Goal: Task Accomplishment & Management: Manage account settings

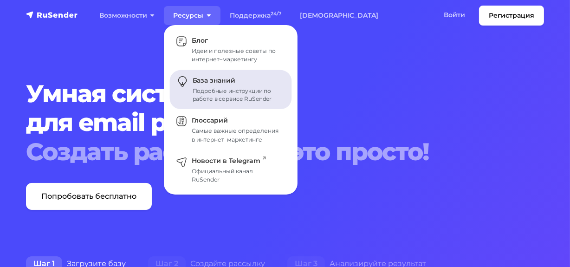
click at [193, 88] on div "Подробные инструкции по работе в сервисе RuSender" at bounding box center [237, 95] width 88 height 17
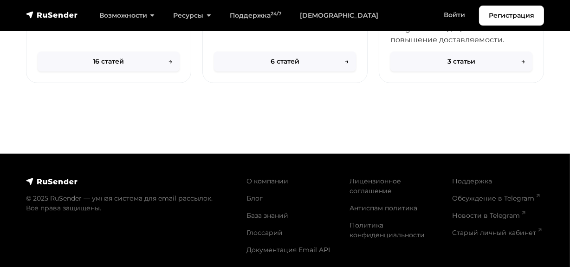
scroll to position [581, 0]
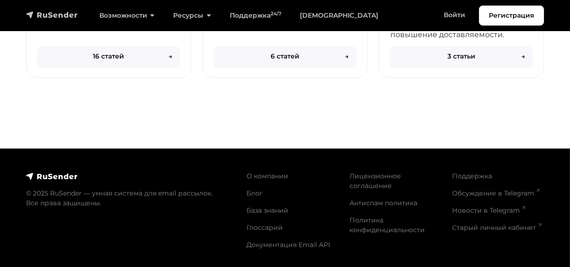
click at [55, 13] on img "navbar" at bounding box center [52, 14] width 52 height 9
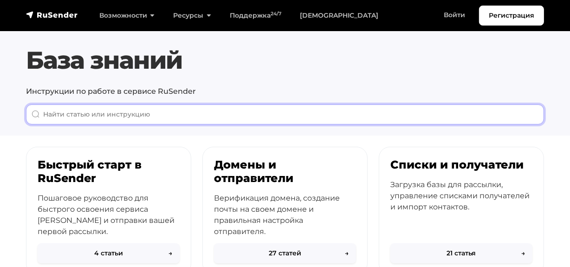
click at [174, 115] on input "When autocomplete results are available use up and down arrows to review and en…" at bounding box center [285, 114] width 518 height 20
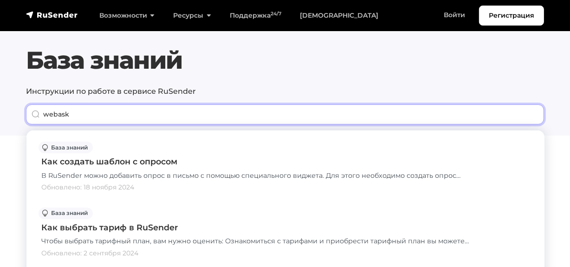
drag, startPoint x: 42, startPoint y: 119, endPoint x: 0, endPoint y: 118, distance: 41.8
click at [0, 118] on section "База знаний Инструкции по работе в сервисе RuSender webask Все Email рассылки" at bounding box center [285, 68] width 570 height 136
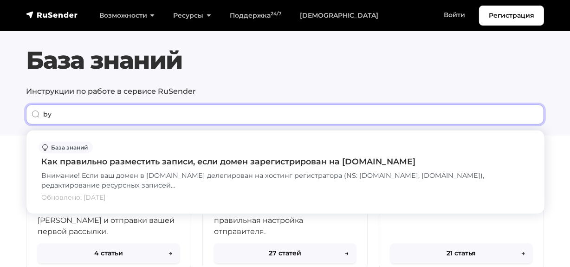
type input "b"
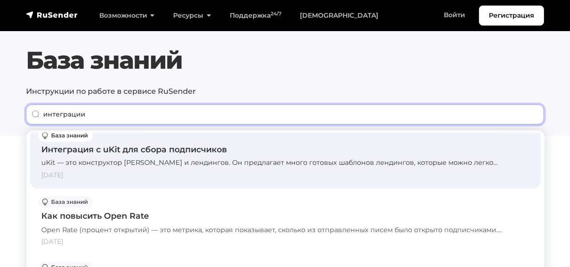
scroll to position [84, 0]
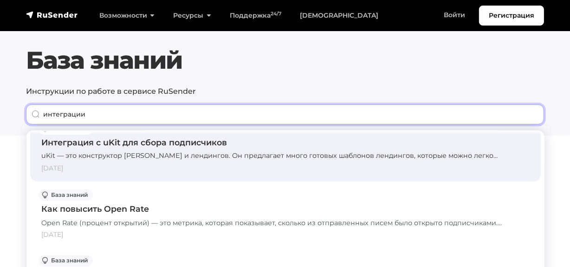
type input "интеграции"
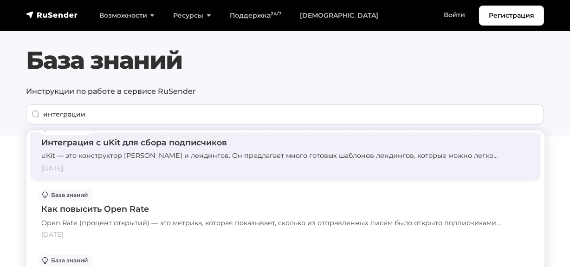
click at [133, 144] on div "Интеграция с uKit для сбора подписчиков" at bounding box center [285, 142] width 488 height 12
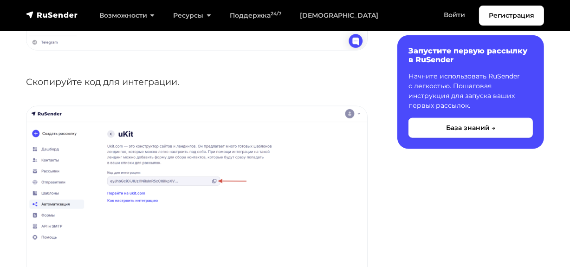
scroll to position [1097, 0]
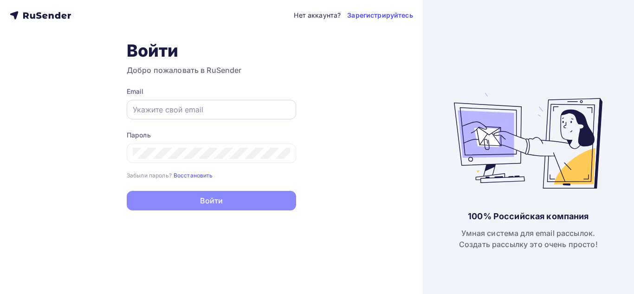
click at [157, 104] on div at bounding box center [211, 109] width 169 height 19
click at [157, 112] on input "text" at bounding box center [211, 109] width 157 height 11
type input "linux777333@mail.ru"
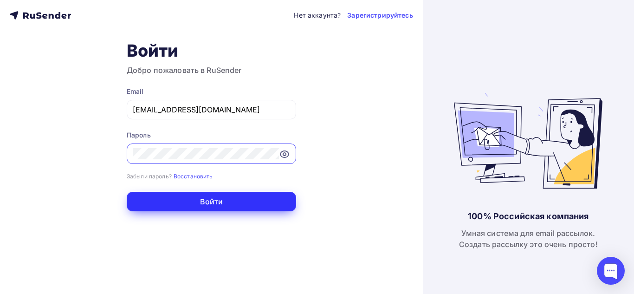
click at [232, 196] on button "Войти" at bounding box center [211, 201] width 169 height 19
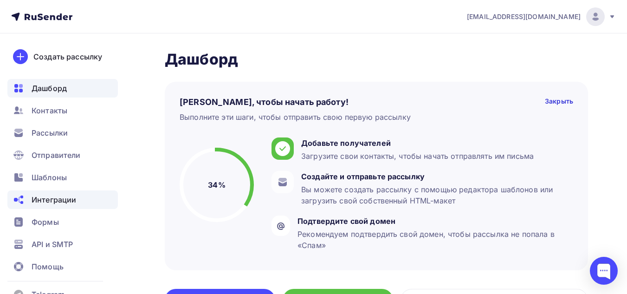
click at [76, 196] on div "Интеграции" at bounding box center [62, 199] width 110 height 19
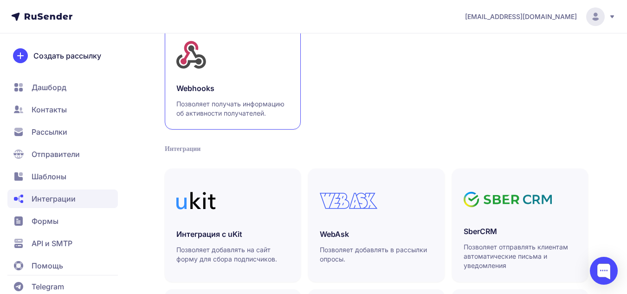
scroll to position [93, 0]
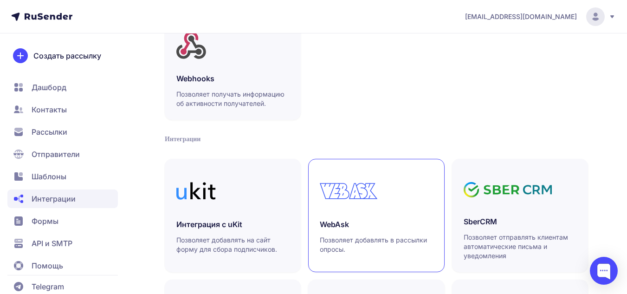
click at [334, 200] on div at bounding box center [376, 190] width 113 height 41
click at [44, 167] on span "Шаблоны" at bounding box center [62, 176] width 110 height 19
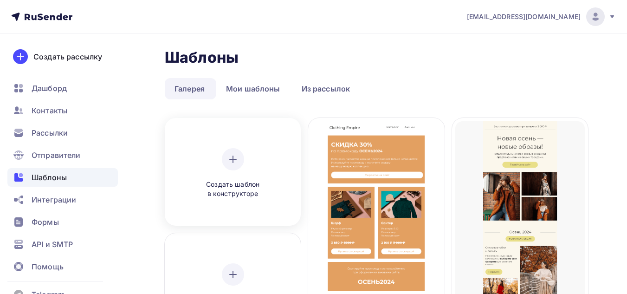
click at [229, 160] on icon at bounding box center [232, 159] width 11 height 11
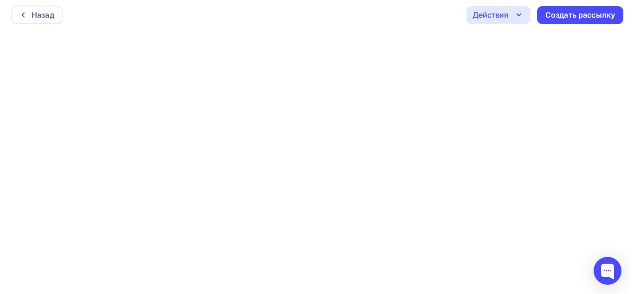
scroll to position [2, 0]
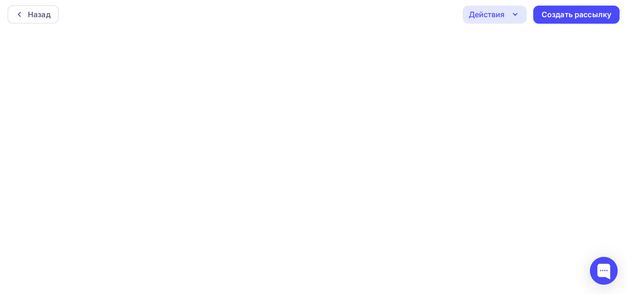
click at [515, 12] on icon "button" at bounding box center [515, 14] width 11 height 11
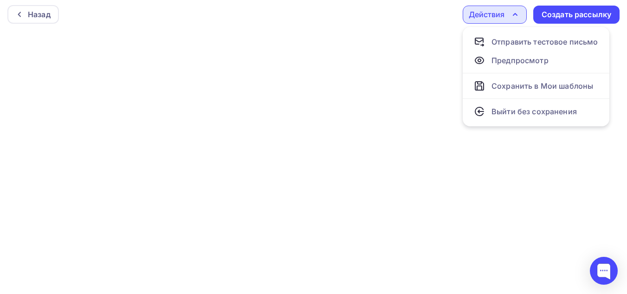
click at [510, 14] on icon "button" at bounding box center [515, 14] width 11 height 11
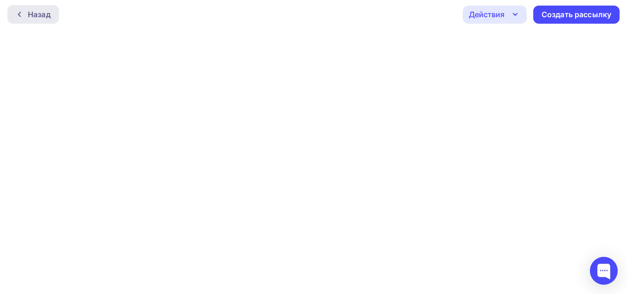
click at [44, 11] on div "Назад" at bounding box center [39, 14] width 23 height 11
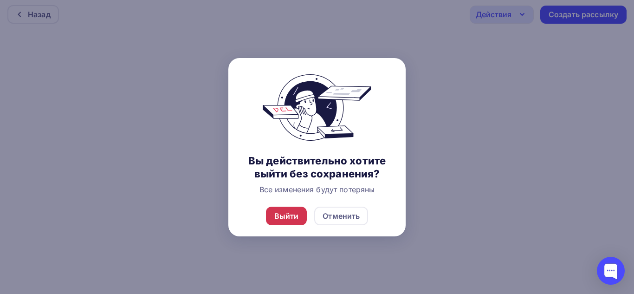
click at [278, 213] on div "Выйти" at bounding box center [286, 215] width 25 height 11
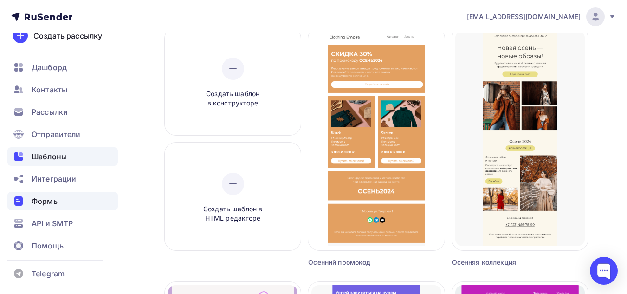
scroll to position [93, 0]
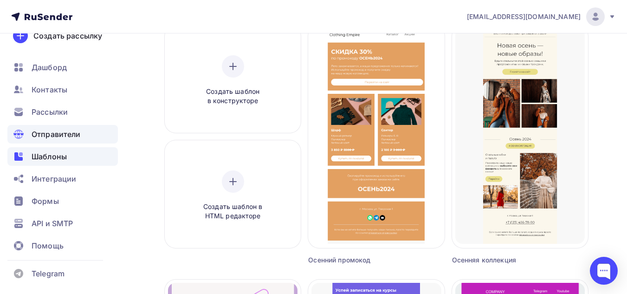
click at [51, 133] on span "Отправители" at bounding box center [56, 134] width 49 height 11
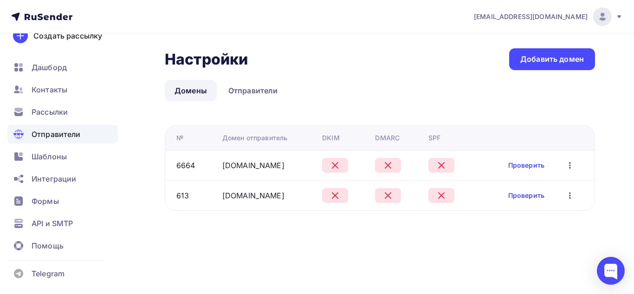
click at [572, 194] on icon "button" at bounding box center [569, 195] width 11 height 11
click at [407, 233] on div "Настройки Настройки Добавить домен Домены Отправители Домены Отправители № Доме…" at bounding box center [317, 140] width 634 height 214
click at [229, 95] on link "Отправители" at bounding box center [253, 90] width 69 height 21
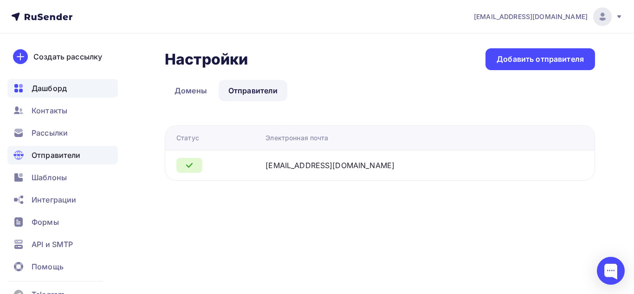
click at [45, 85] on span "Дашборд" at bounding box center [49, 88] width 35 height 11
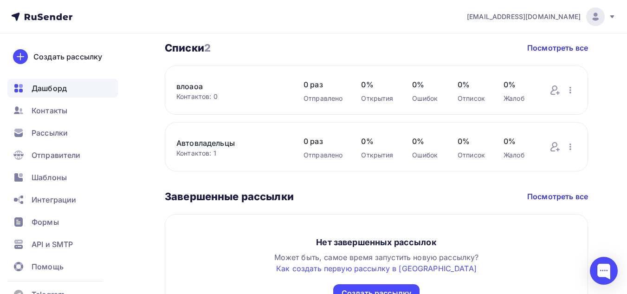
scroll to position [597, 0]
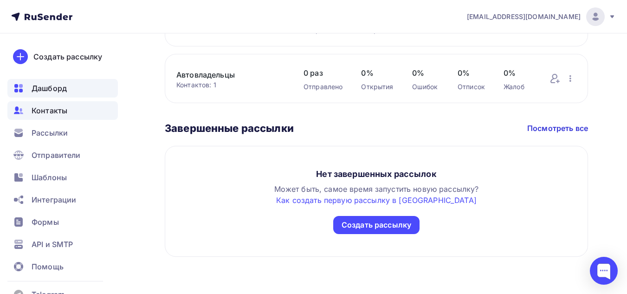
click at [55, 110] on span "Контакты" at bounding box center [50, 110] width 36 height 11
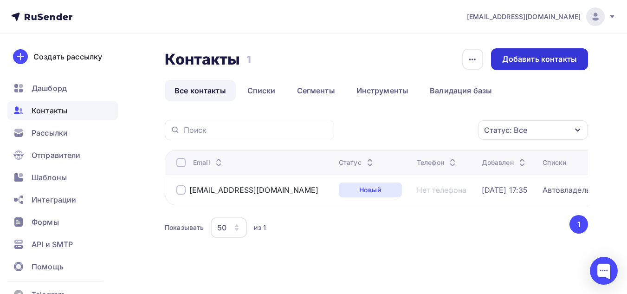
click at [536, 59] on div "Добавить контакты" at bounding box center [539, 59] width 75 height 11
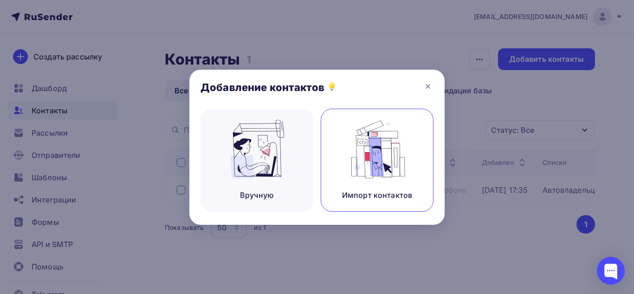
click at [375, 166] on img at bounding box center [377, 149] width 62 height 58
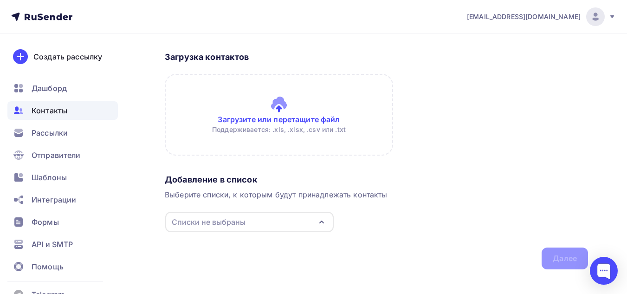
scroll to position [78, 0]
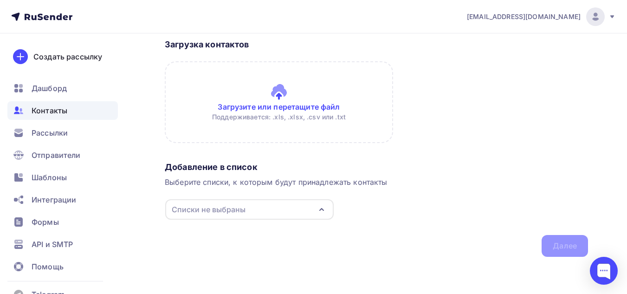
click at [292, 207] on div "Списки не выбраны" at bounding box center [249, 209] width 168 height 20
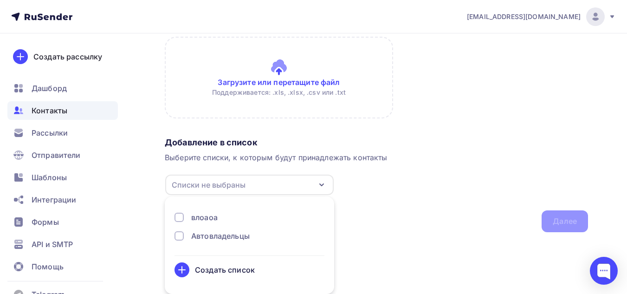
click at [292, 187] on div "Списки не выбраны" at bounding box center [249, 185] width 168 height 20
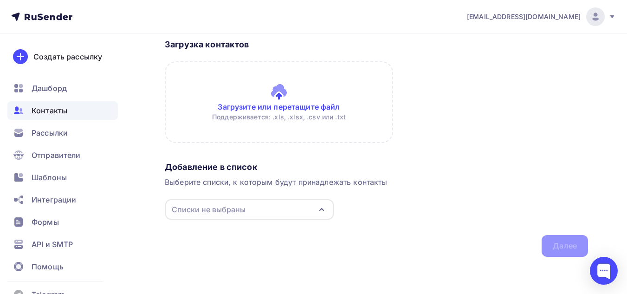
scroll to position [78, 0]
click at [272, 103] on input "file" at bounding box center [279, 102] width 228 height 82
click at [60, 113] on span "Контакты" at bounding box center [50, 110] width 36 height 11
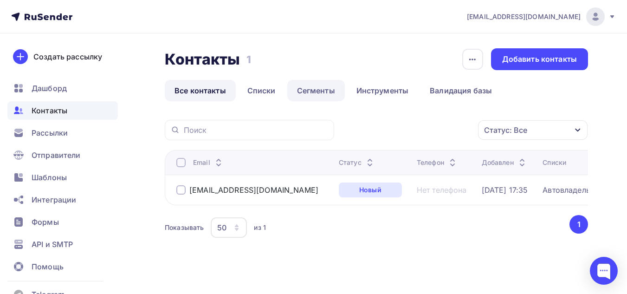
click at [310, 90] on link "Сегменты" at bounding box center [316, 90] width 58 height 21
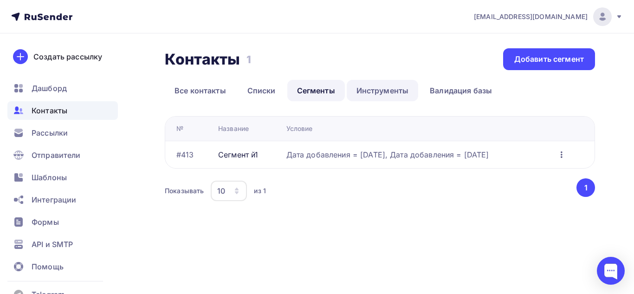
click at [388, 91] on link "Инструменты" at bounding box center [383, 90] width 72 height 21
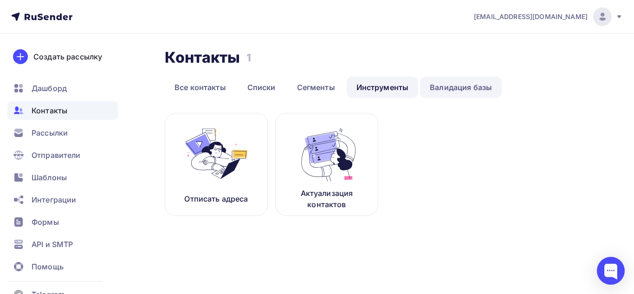
click at [441, 88] on link "Валидация базы" at bounding box center [461, 87] width 82 height 21
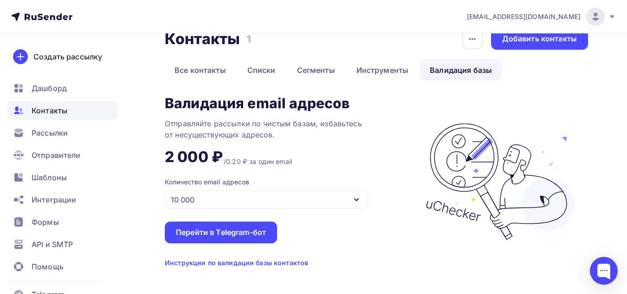
scroll to position [31, 0]
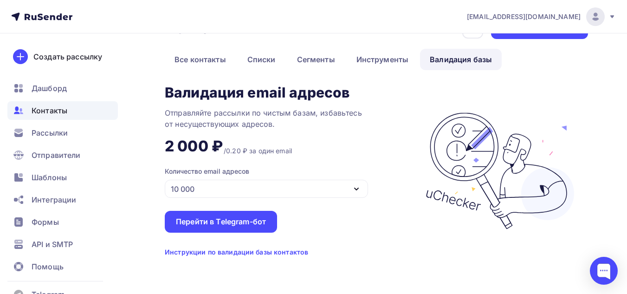
click at [220, 191] on div "10 000" at bounding box center [266, 189] width 203 height 18
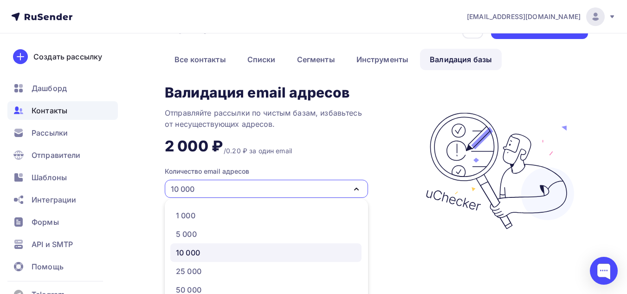
scroll to position [89, 0]
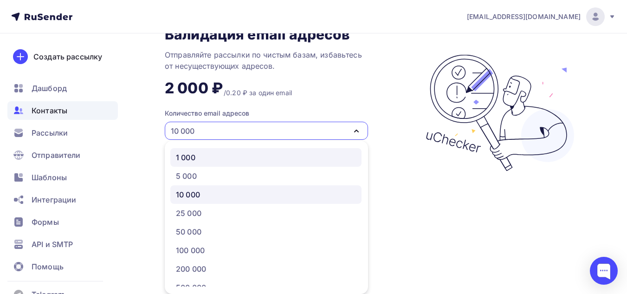
click at [205, 158] on div "1 000" at bounding box center [266, 157] width 180 height 11
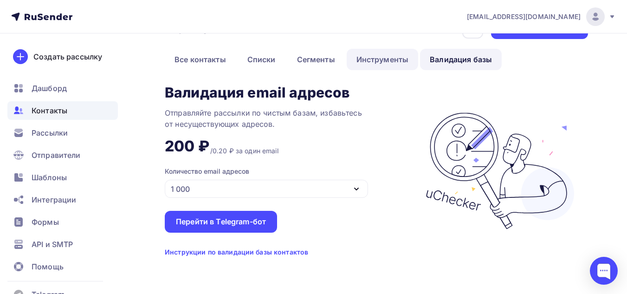
click at [403, 63] on link "Инструменты" at bounding box center [383, 59] width 72 height 21
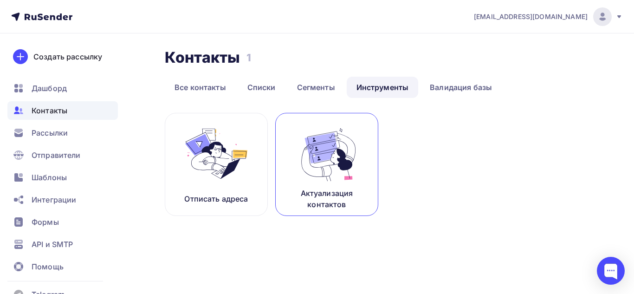
click at [341, 179] on img at bounding box center [327, 153] width 62 height 58
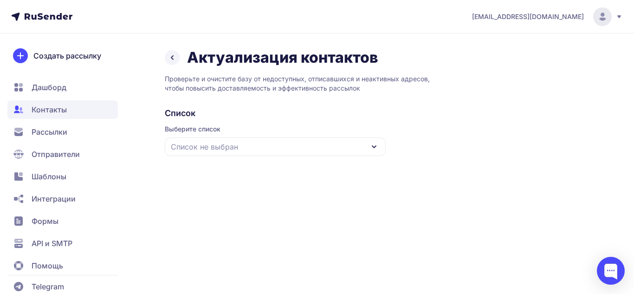
click at [335, 140] on div "Список не выбран" at bounding box center [275, 146] width 221 height 19
click at [185, 209] on div "влоаоа" at bounding box center [275, 204] width 210 height 22
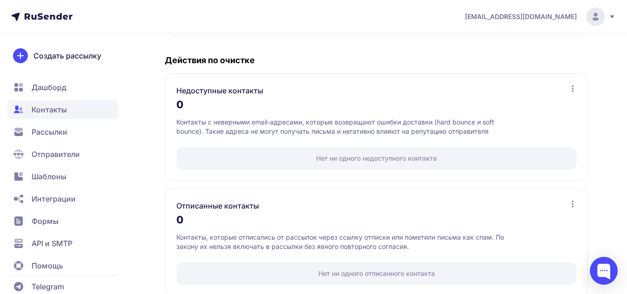
scroll to position [186, 0]
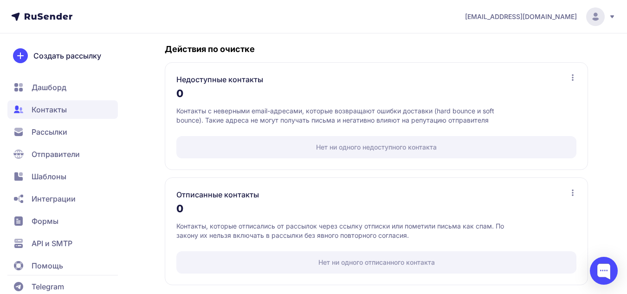
click at [572, 77] on icon at bounding box center [573, 77] width 2 height 6
click at [573, 194] on icon at bounding box center [572, 192] width 7 height 7
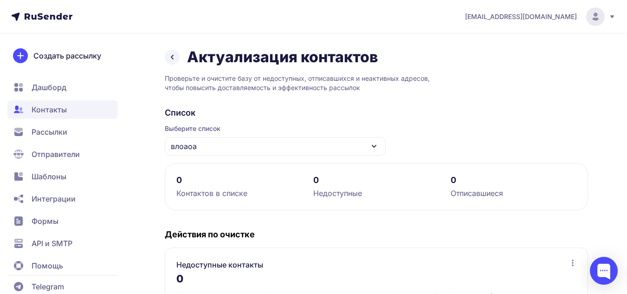
scroll to position [0, 0]
click at [173, 59] on icon at bounding box center [172, 58] width 2 height 4
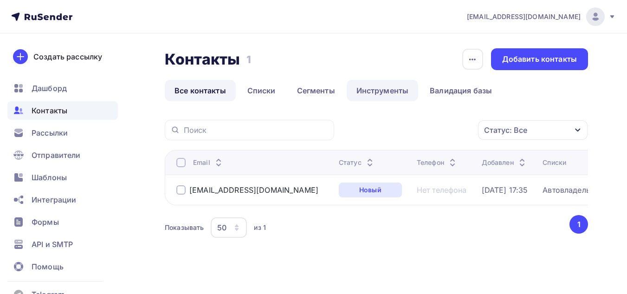
click at [365, 89] on link "Инструменты" at bounding box center [383, 90] width 72 height 21
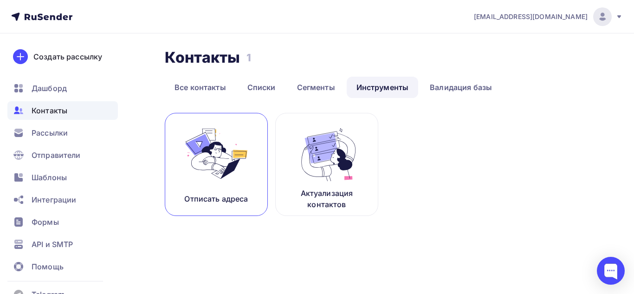
click at [227, 176] on img at bounding box center [216, 153] width 62 height 58
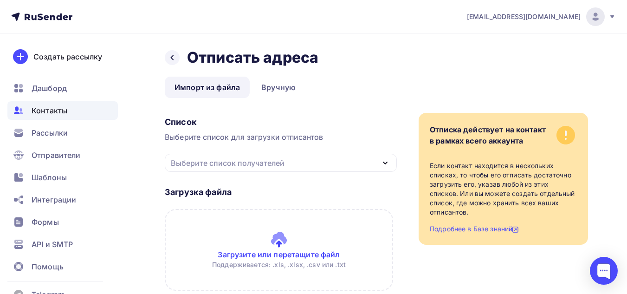
click at [223, 168] on div "Выберите список получателей" at bounding box center [228, 162] width 114 height 11
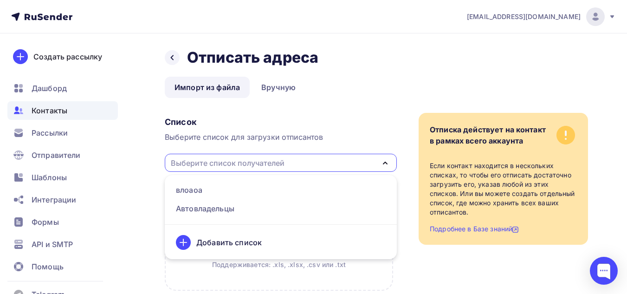
click at [223, 168] on div "Выберите список получателей" at bounding box center [228, 162] width 114 height 11
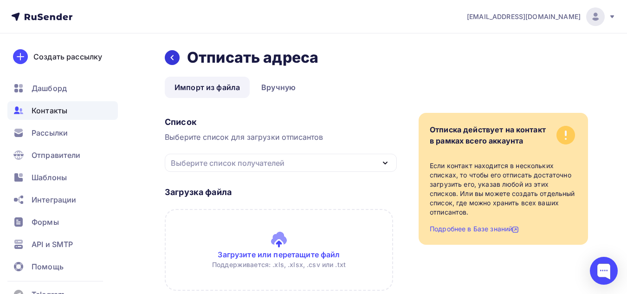
click at [173, 54] on icon at bounding box center [171, 57] width 7 height 7
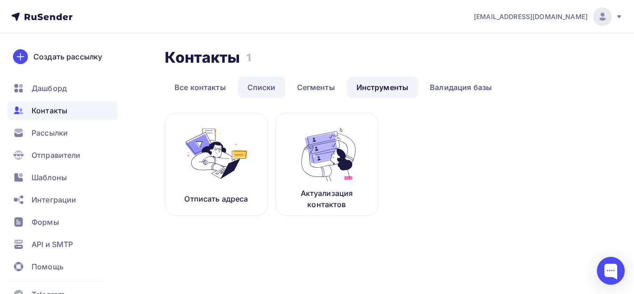
click at [262, 89] on link "Списки" at bounding box center [262, 87] width 48 height 21
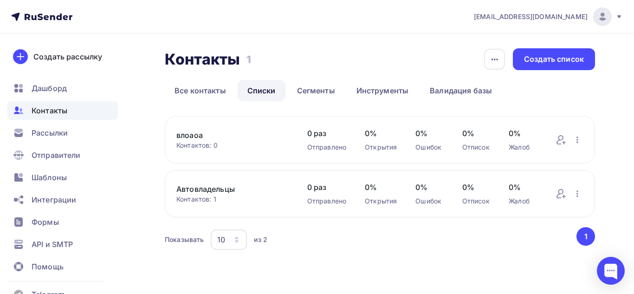
click at [194, 134] on link "влоаоа" at bounding box center [232, 134] width 112 height 11
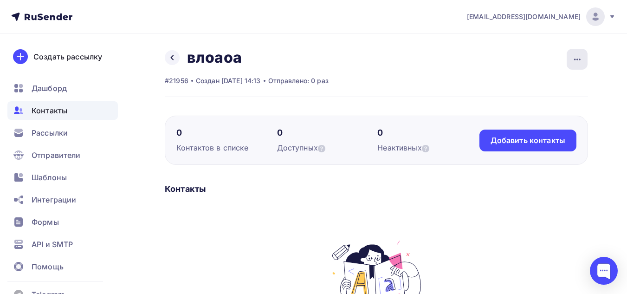
click at [579, 60] on icon "button" at bounding box center [577, 59] width 11 height 11
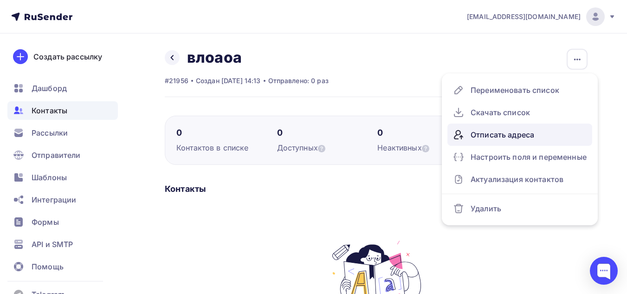
click at [479, 138] on div "Отписать адреса" at bounding box center [520, 134] width 134 height 15
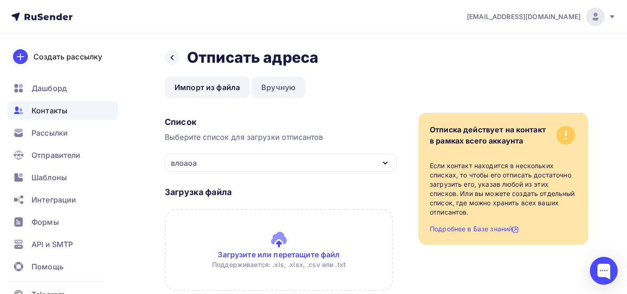
click at [274, 87] on link "Вручную" at bounding box center [279, 87] width 54 height 21
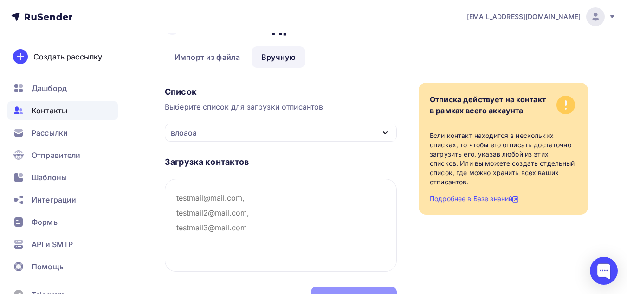
scroll to position [46, 0]
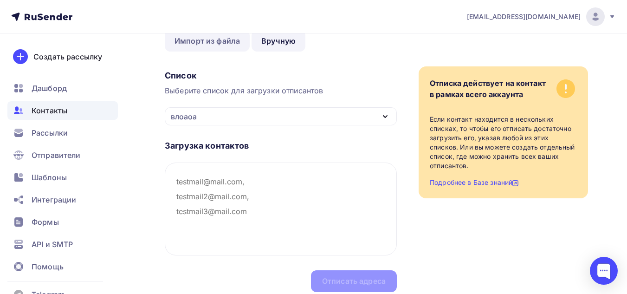
click at [203, 41] on link "Импорт из файла" at bounding box center [207, 40] width 85 height 21
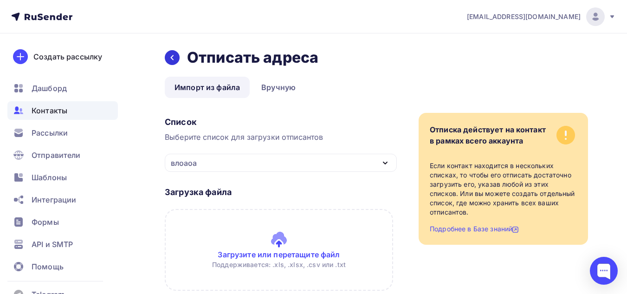
click at [174, 59] on icon at bounding box center [171, 57] width 7 height 7
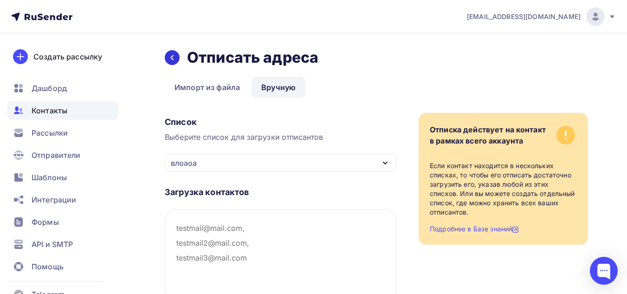
click at [174, 58] on icon at bounding box center [171, 57] width 7 height 7
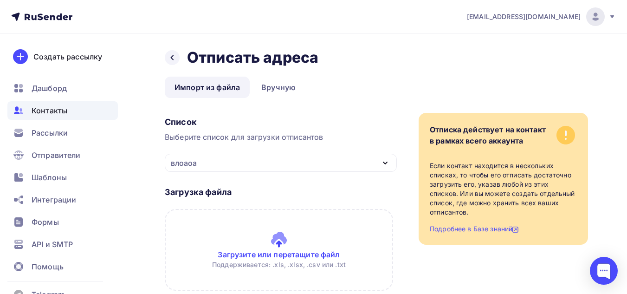
click at [48, 114] on span "Контакты" at bounding box center [50, 110] width 36 height 11
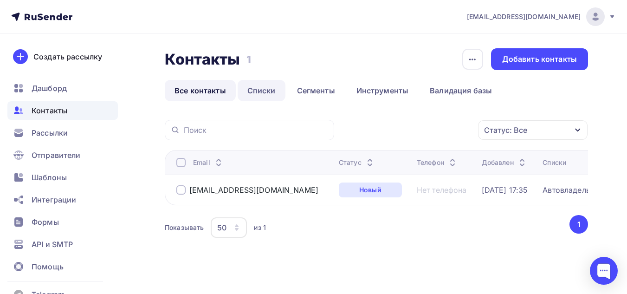
click at [263, 88] on link "Списки" at bounding box center [262, 90] width 48 height 21
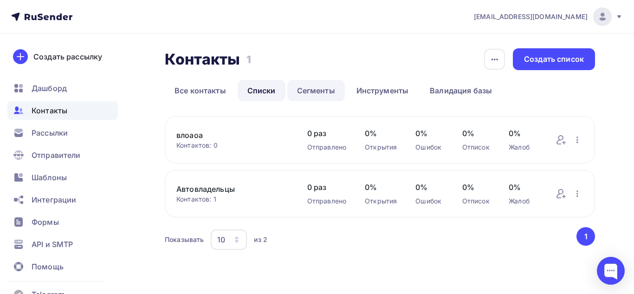
click at [331, 88] on link "Сегменты" at bounding box center [316, 90] width 58 height 21
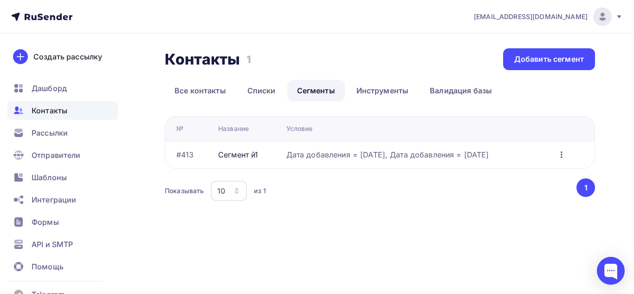
click at [561, 155] on icon "button" at bounding box center [561, 154] width 11 height 11
click at [275, 93] on link "Списки" at bounding box center [262, 90] width 48 height 21
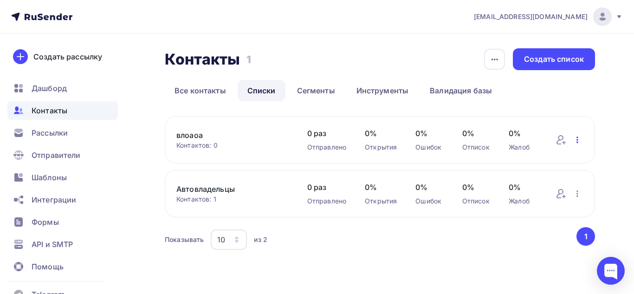
click at [576, 138] on icon "button" at bounding box center [577, 139] width 11 height 11
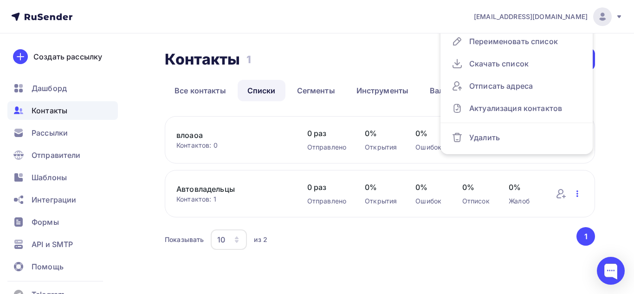
click at [579, 193] on icon "button" at bounding box center [577, 193] width 11 height 11
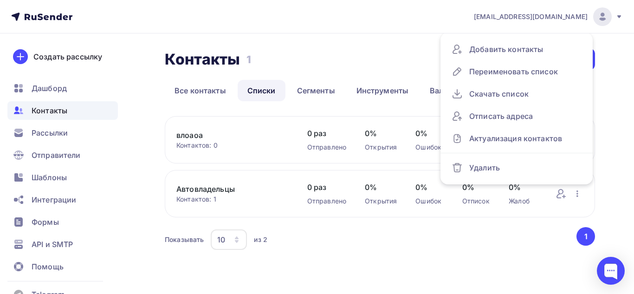
click at [217, 186] on link "Автовладельцы" at bounding box center [232, 188] width 112 height 11
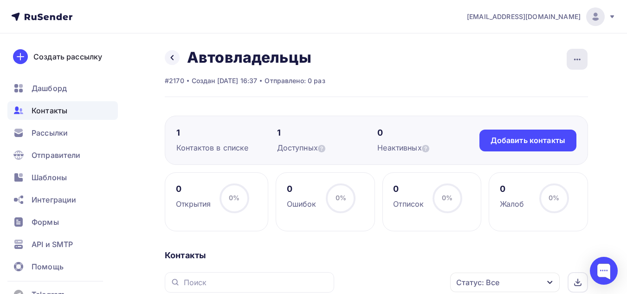
click at [580, 60] on icon "button" at bounding box center [577, 59] width 11 height 11
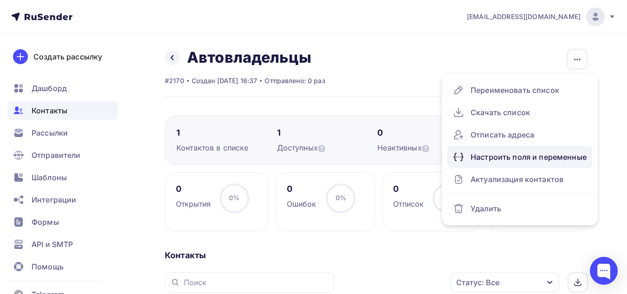
click at [511, 154] on div "Настроить поля и переменные" at bounding box center [520, 156] width 134 height 15
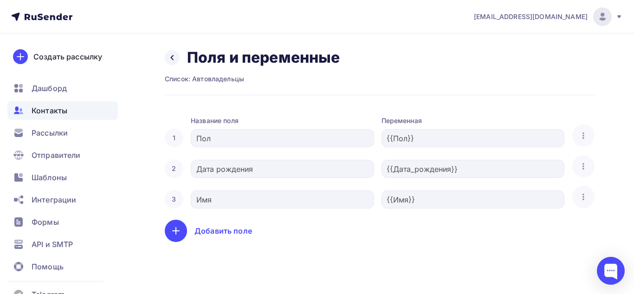
click at [239, 234] on div "Добавить поле" at bounding box center [223, 230] width 58 height 11
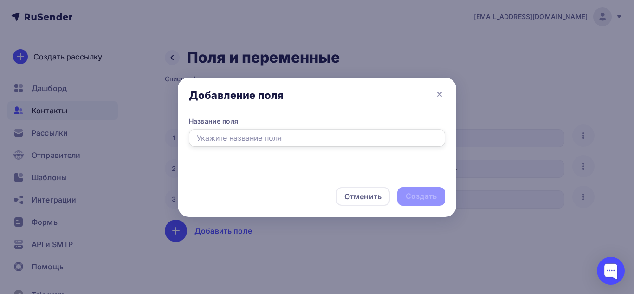
click at [285, 139] on input "text" at bounding box center [317, 138] width 256 height 18
type input "Дата регистрации"
click at [412, 197] on div "Создать" at bounding box center [421, 196] width 31 height 11
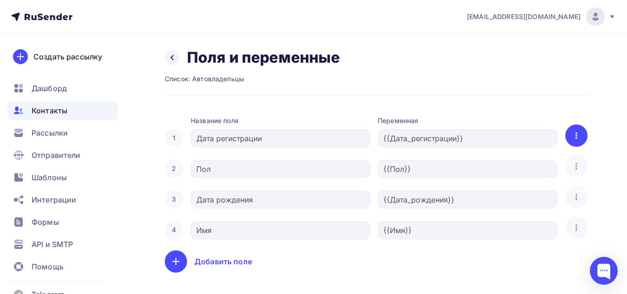
click at [575, 136] on icon "button" at bounding box center [576, 135] width 11 height 11
drag, startPoint x: 542, startPoint y: 107, endPoint x: 530, endPoint y: 126, distance: 22.5
click at [542, 106] on div "1 Название поля Дата регистрации Переменная {{Дата_регистрации}} Удалить 2 Пол …" at bounding box center [376, 189] width 423 height 168
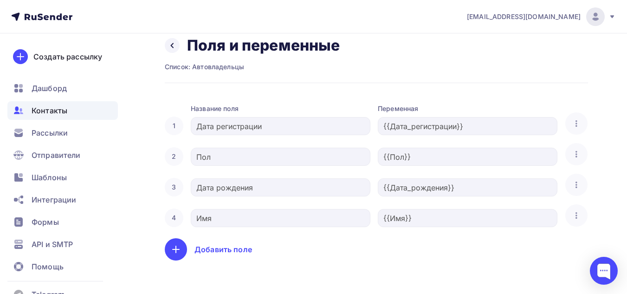
scroll to position [16, 0]
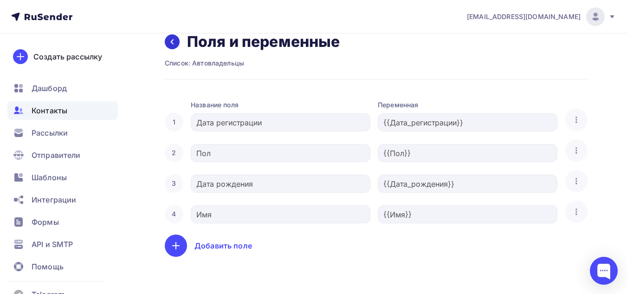
click at [169, 41] on icon at bounding box center [171, 41] width 7 height 7
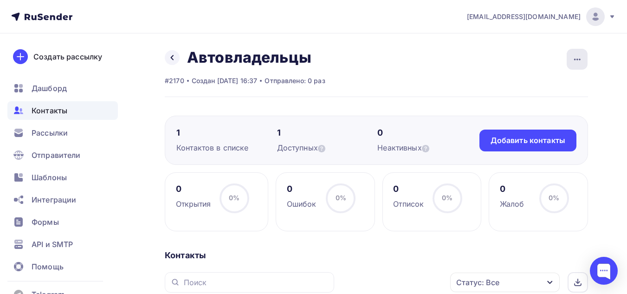
click at [573, 58] on icon "button" at bounding box center [577, 59] width 11 height 11
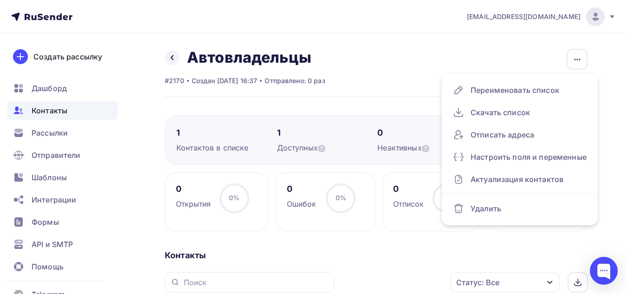
click at [256, 46] on div "Назад Автовладельцы Переименовать список Скачать список Отписать адреса Настрои…" at bounding box center [313, 242] width 627 height 419
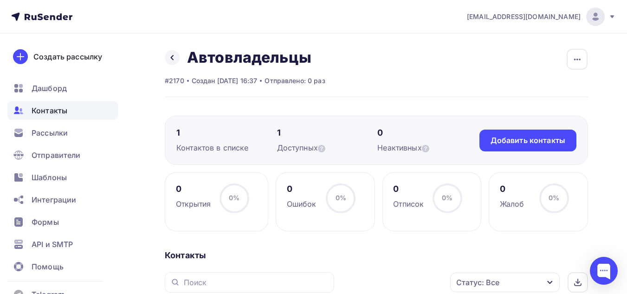
click at [54, 113] on span "Контакты" at bounding box center [50, 110] width 36 height 11
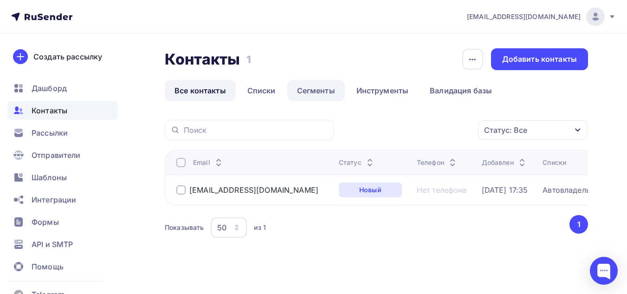
click at [312, 93] on link "Сегменты" at bounding box center [316, 90] width 58 height 21
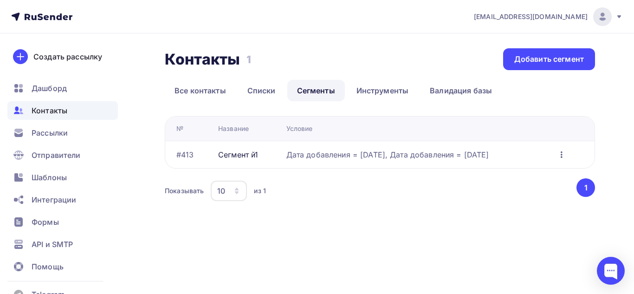
click at [566, 157] on icon "button" at bounding box center [561, 154] width 11 height 11
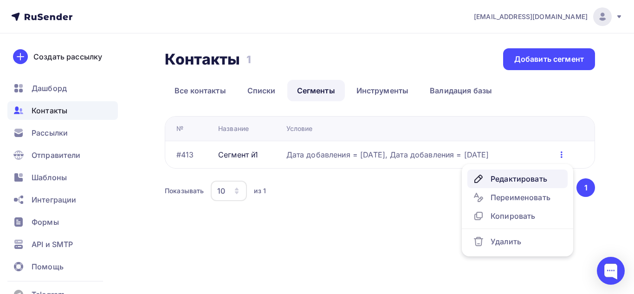
click at [513, 177] on div "Редактировать" at bounding box center [517, 178] width 89 height 11
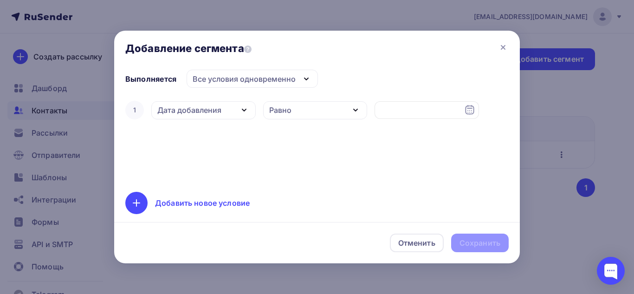
type input "01.06.2023"
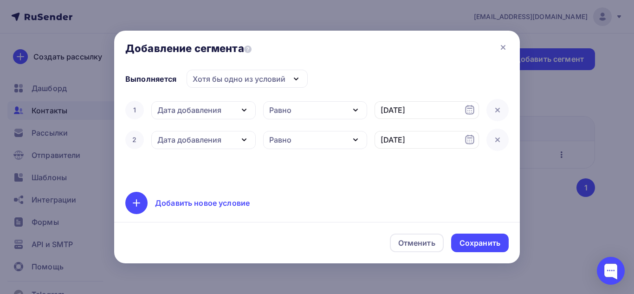
click at [256, 77] on div "Хотя бы одно из условий" at bounding box center [239, 78] width 93 height 11
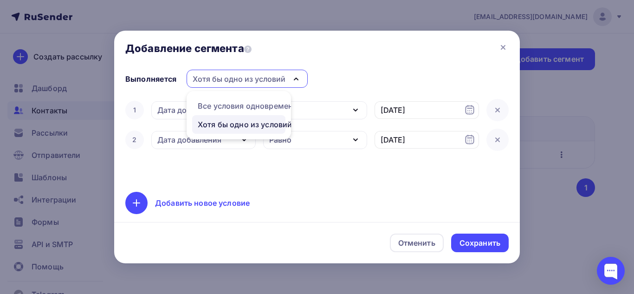
drag, startPoint x: 208, startPoint y: 163, endPoint x: 211, endPoint y: 170, distance: 7.5
click at [209, 163] on div "1 Дата добавления Дата добавления Активность в рассылке Наличие в списке Статус…" at bounding box center [316, 140] width 383 height 82
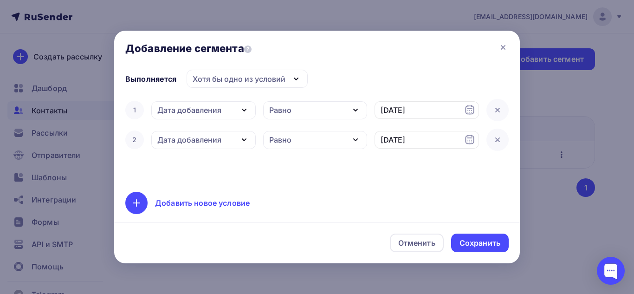
click at [241, 106] on icon "button" at bounding box center [244, 109] width 11 height 11
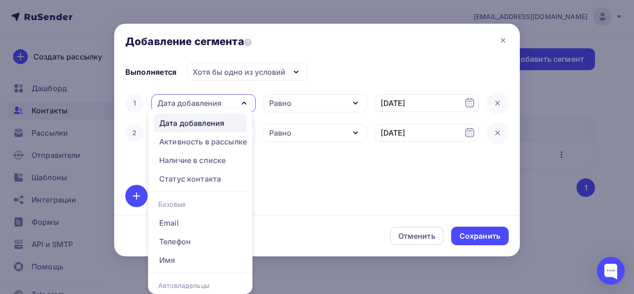
scroll to position [88, 0]
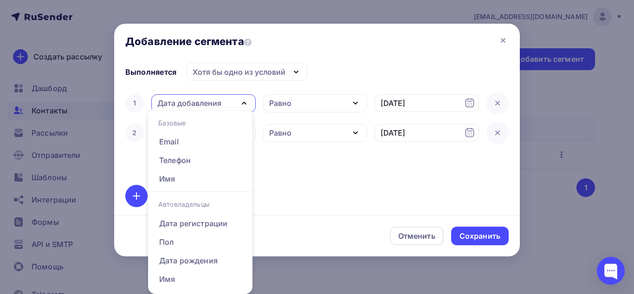
click at [298, 192] on div "Добавить новое условие" at bounding box center [316, 196] width 383 height 22
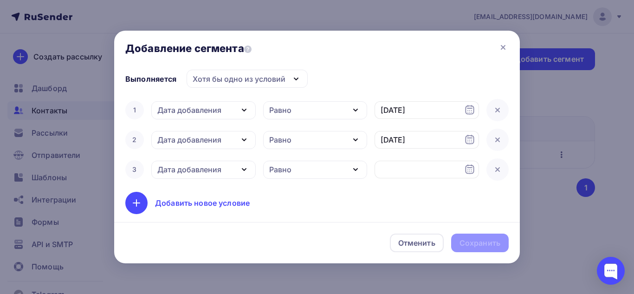
scroll to position [0, 0]
click at [238, 140] on div "Дата добавления" at bounding box center [203, 140] width 104 height 18
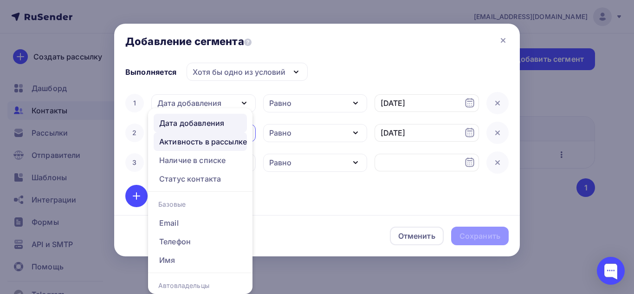
click at [200, 144] on div "Активность в рассылке" at bounding box center [203, 141] width 88 height 11
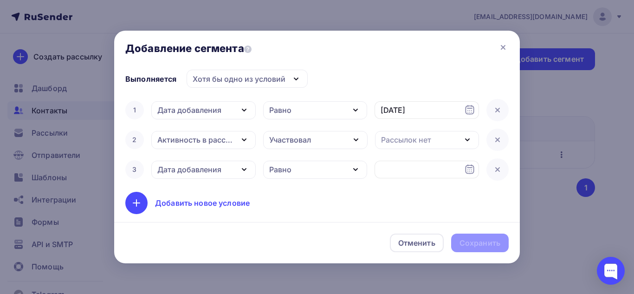
scroll to position [0, 0]
click at [312, 137] on div "Участвовал" at bounding box center [315, 140] width 104 height 18
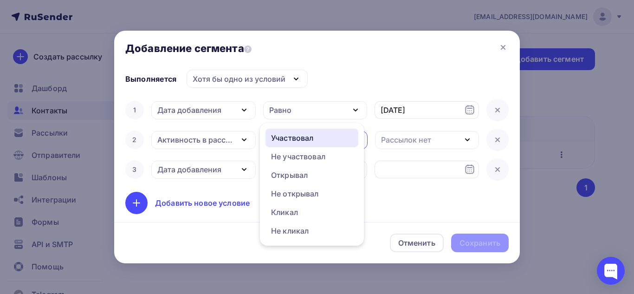
click at [312, 137] on div "Участвовал" at bounding box center [292, 137] width 42 height 11
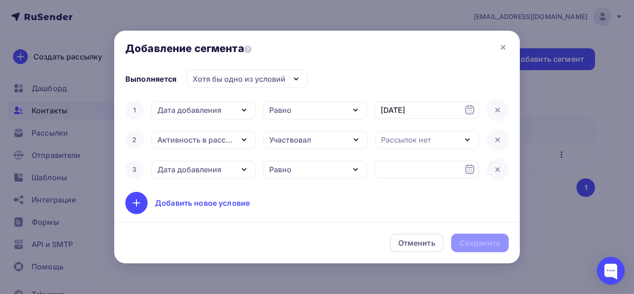
click at [239, 142] on icon "button" at bounding box center [244, 139] width 11 height 11
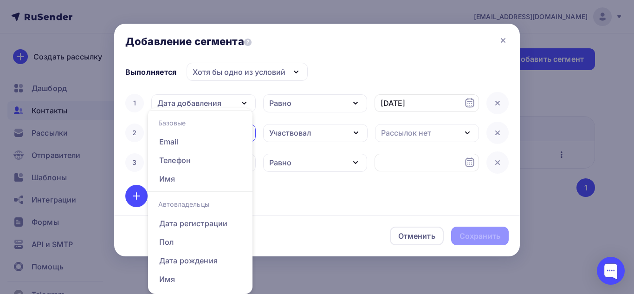
scroll to position [88, 0]
click at [301, 209] on div "Добавление сегмента Выполняется Хотя бы одно из условий Все условия одновременн…" at bounding box center [317, 140] width 406 height 233
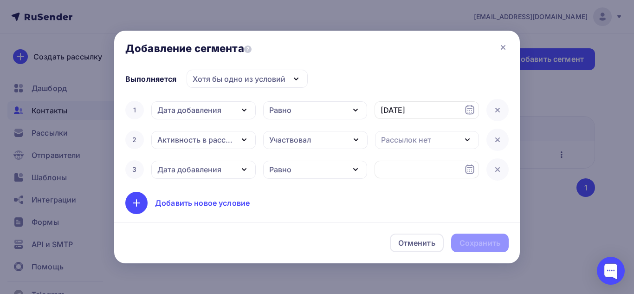
scroll to position [0, 0]
click at [238, 102] on div "Дата добавления" at bounding box center [203, 110] width 104 height 18
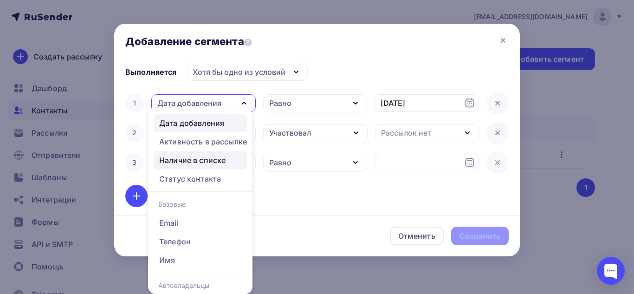
click at [208, 162] on div "Наличие в списке" at bounding box center [192, 160] width 66 height 11
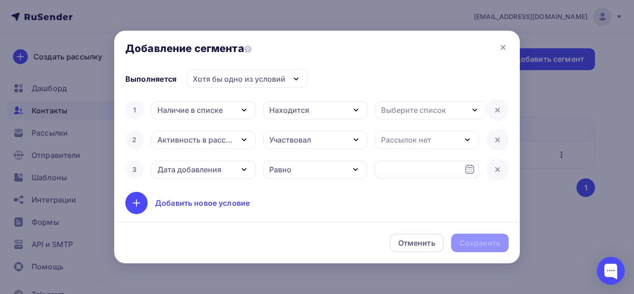
click at [328, 111] on div "Находится" at bounding box center [315, 110] width 104 height 18
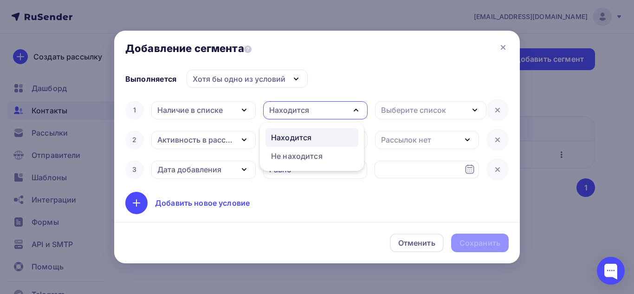
click at [327, 111] on div "Находится" at bounding box center [315, 110] width 104 height 18
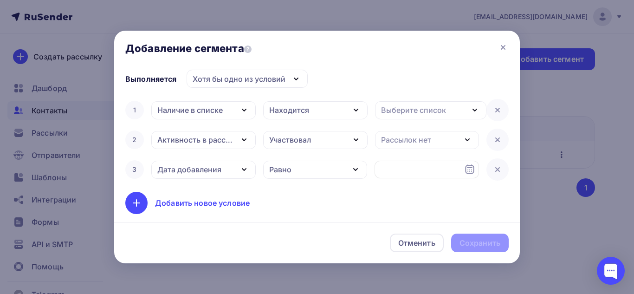
click at [211, 111] on div "Наличие в списке" at bounding box center [189, 109] width 65 height 11
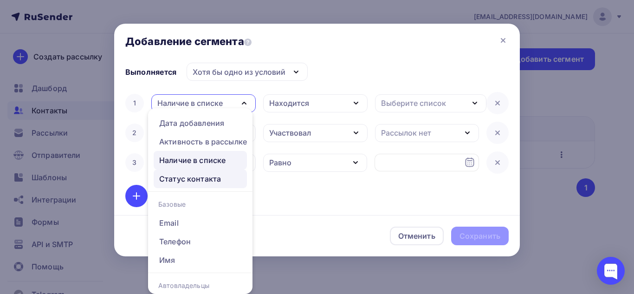
click at [200, 183] on div "Статус контакта" at bounding box center [190, 178] width 62 height 11
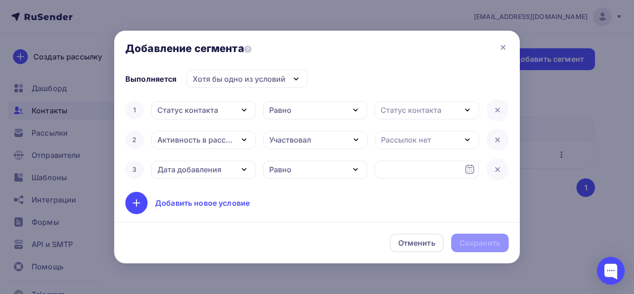
click at [287, 108] on div "Равно" at bounding box center [280, 109] width 22 height 11
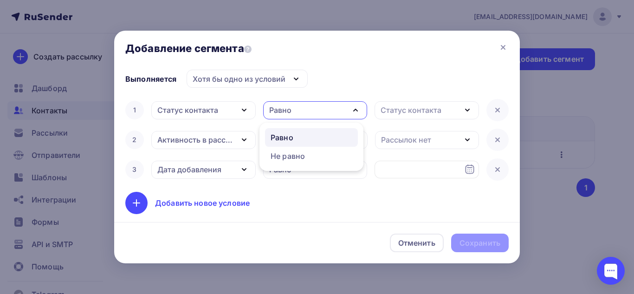
click at [287, 108] on div "Равно" at bounding box center [280, 109] width 22 height 11
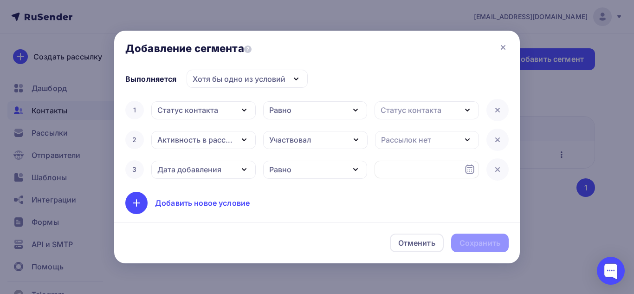
click at [287, 108] on div "Равно" at bounding box center [280, 109] width 22 height 11
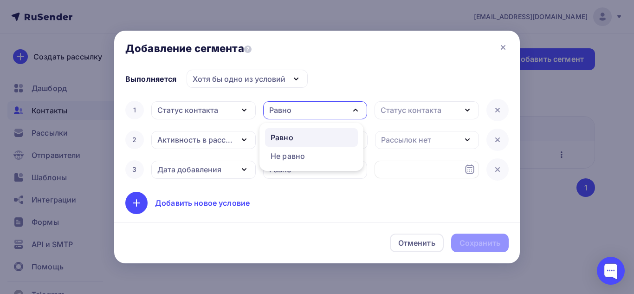
click at [413, 112] on div "Статус контакта" at bounding box center [411, 109] width 61 height 11
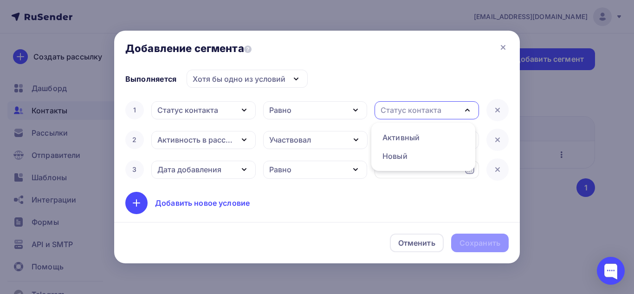
click at [413, 112] on div "Статус контакта" at bounding box center [411, 109] width 61 height 11
click at [392, 111] on div "Статус контакта" at bounding box center [411, 109] width 61 height 11
click at [232, 112] on div "Статус контакта" at bounding box center [203, 110] width 104 height 18
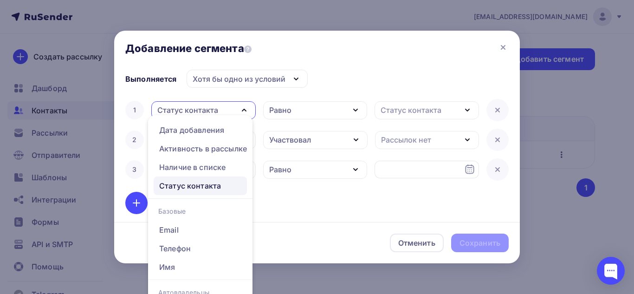
scroll to position [7, 0]
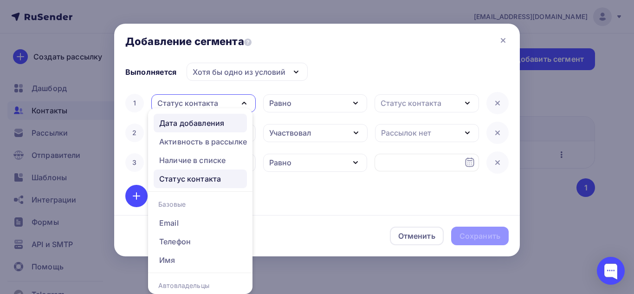
click at [201, 121] on div "Дата добавления" at bounding box center [191, 122] width 65 height 11
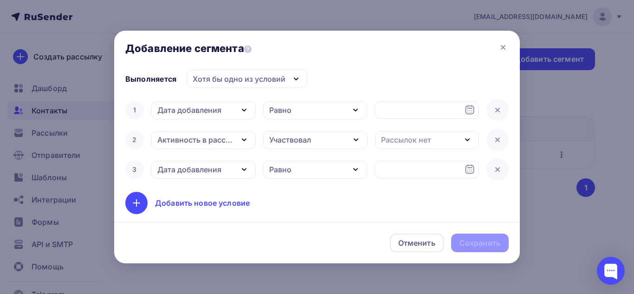
scroll to position [0, 0]
click at [321, 110] on div "Равно" at bounding box center [315, 110] width 104 height 18
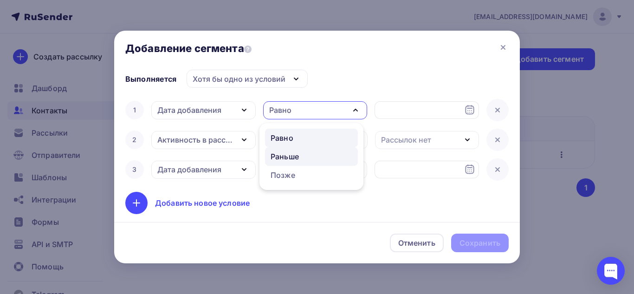
click at [296, 154] on div "Раньше" at bounding box center [285, 156] width 28 height 11
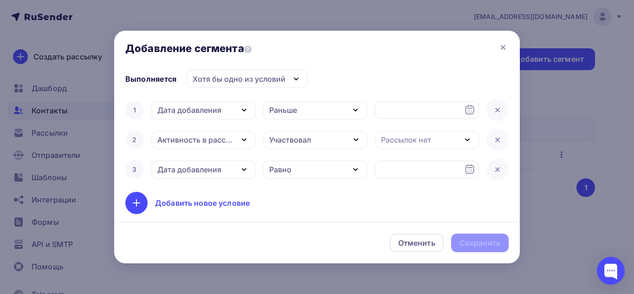
click at [467, 110] on icon at bounding box center [469, 109] width 11 height 11
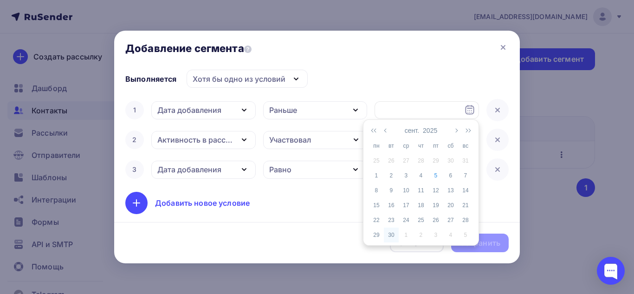
click at [394, 233] on div "30" at bounding box center [391, 235] width 15 height 8
type input "30.09.2025"
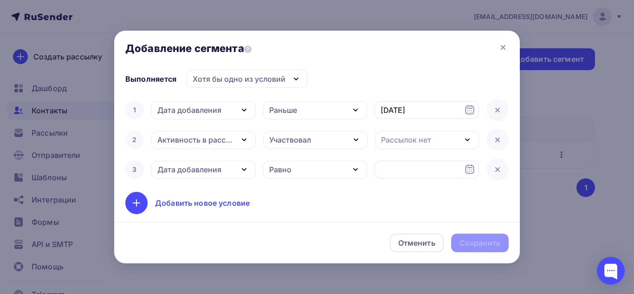
click at [239, 141] on icon "button" at bounding box center [244, 139] width 11 height 11
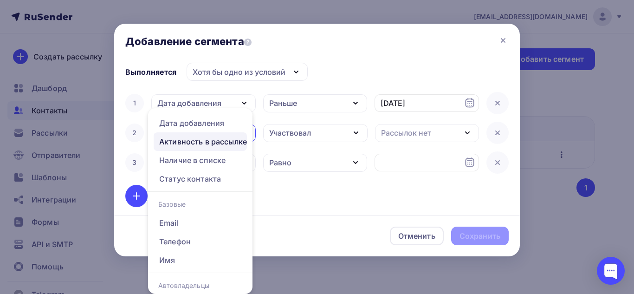
click at [308, 130] on div "Участвовал" at bounding box center [290, 132] width 42 height 11
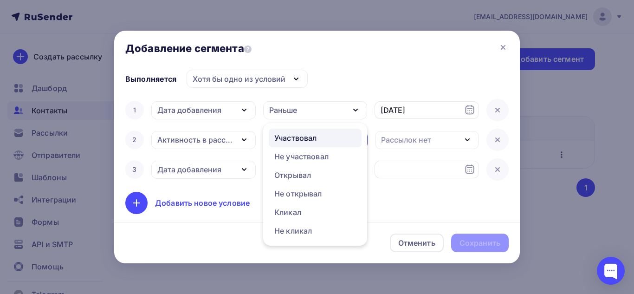
click at [233, 140] on div "Активность в рассылке" at bounding box center [195, 139] width 76 height 11
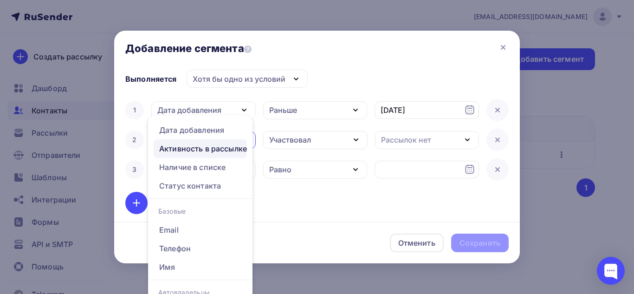
scroll to position [7, 0]
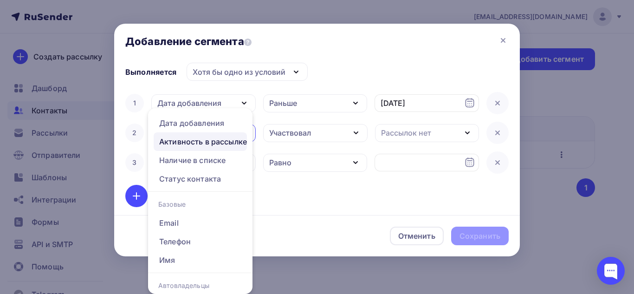
click at [206, 142] on div "Активность в рассылке" at bounding box center [203, 141] width 88 height 11
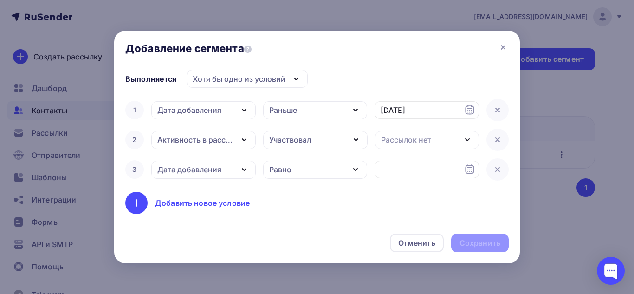
scroll to position [0, 0]
click at [302, 137] on div "Участвовал" at bounding box center [290, 139] width 42 height 11
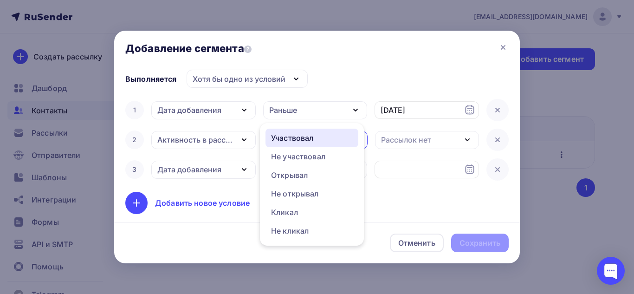
click at [302, 137] on div "Участвовал" at bounding box center [292, 137] width 42 height 11
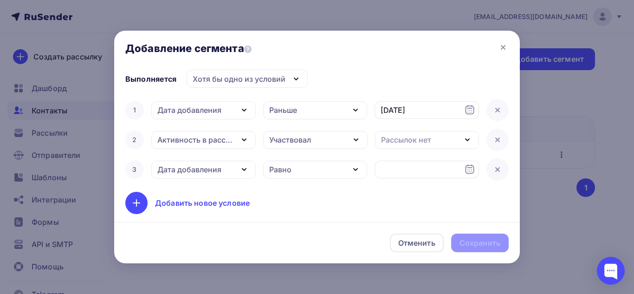
click at [430, 138] on div "Рассылок нет" at bounding box center [406, 139] width 50 height 11
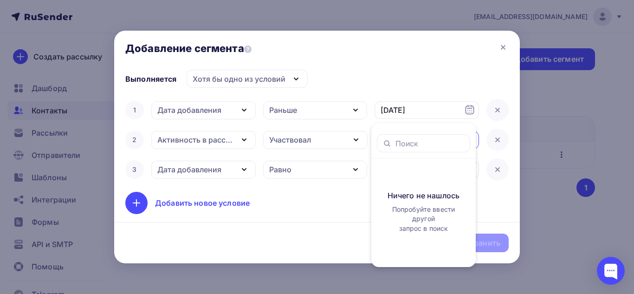
click at [217, 110] on div "Дата добавления" at bounding box center [189, 109] width 64 height 11
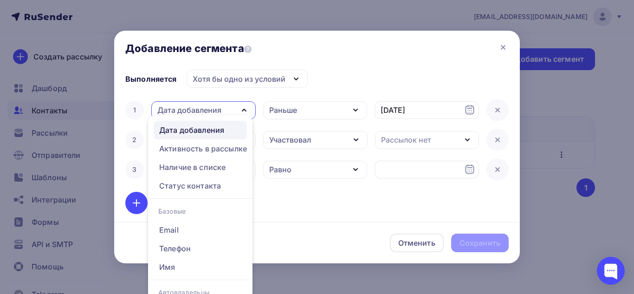
scroll to position [7, 0]
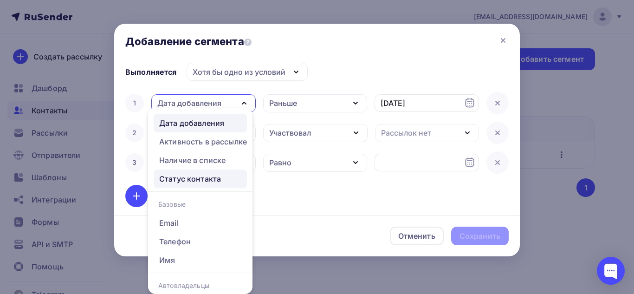
click at [181, 177] on div "Статус контакта" at bounding box center [190, 178] width 62 height 11
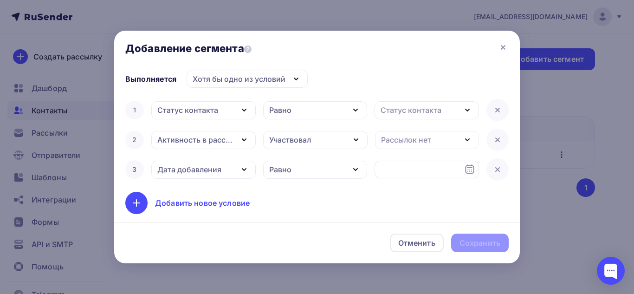
scroll to position [0, 0]
click at [434, 110] on div "Статус контакта" at bounding box center [411, 109] width 61 height 11
click at [505, 49] on icon at bounding box center [503, 47] width 4 height 4
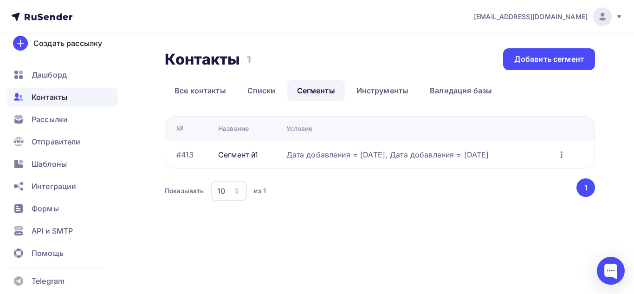
scroll to position [21, 0]
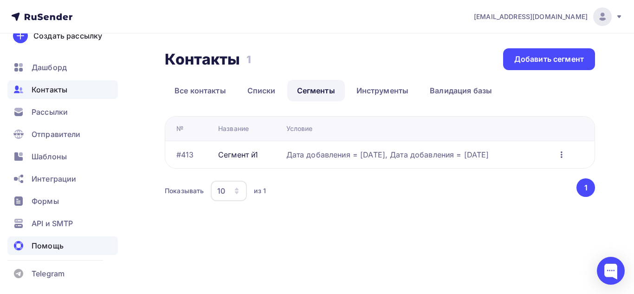
click at [56, 249] on span "Помощь" at bounding box center [48, 245] width 32 height 11
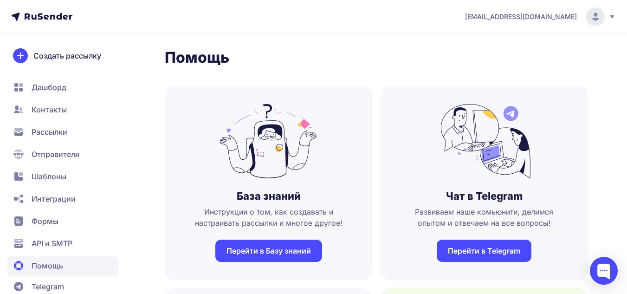
click at [267, 246] on link "Перейти в Базу знаний" at bounding box center [268, 250] width 107 height 22
click at [36, 111] on span "Контакты" at bounding box center [49, 109] width 35 height 11
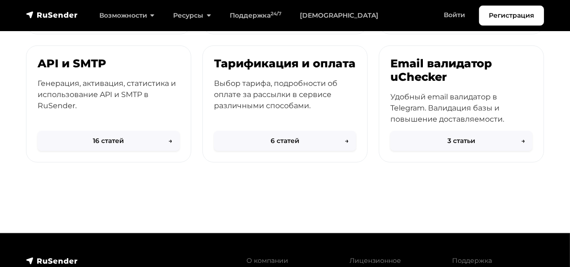
scroll to position [581, 0]
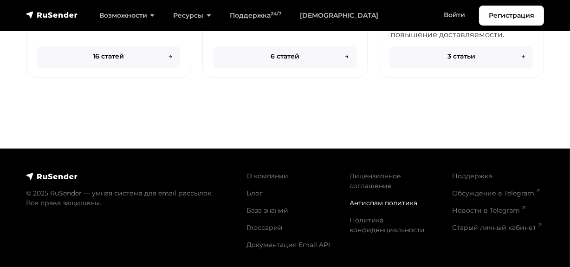
click at [379, 203] on link "Антиспам политика" at bounding box center [384, 203] width 68 height 8
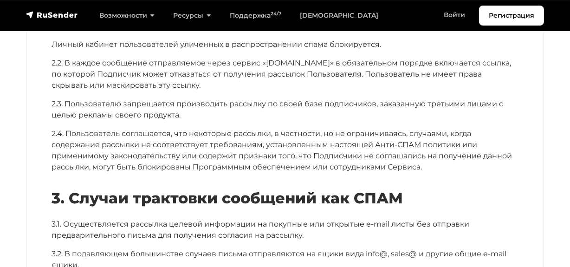
scroll to position [621, 0]
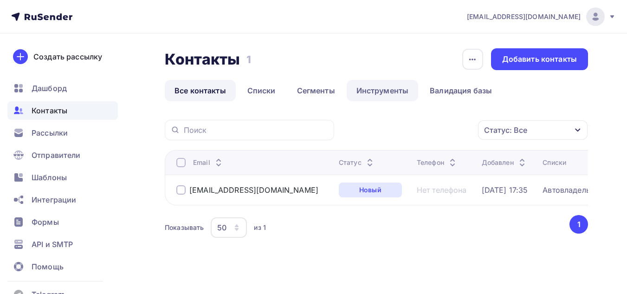
click at [378, 92] on link "Инструменты" at bounding box center [383, 90] width 72 height 21
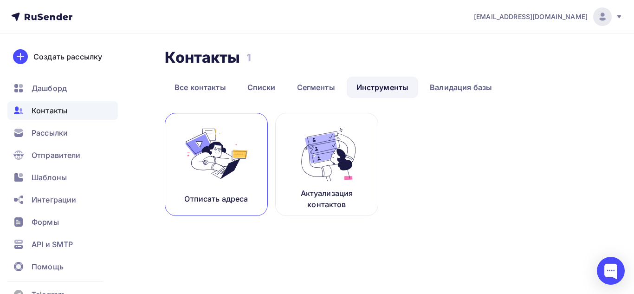
click at [212, 174] on img at bounding box center [216, 153] width 62 height 58
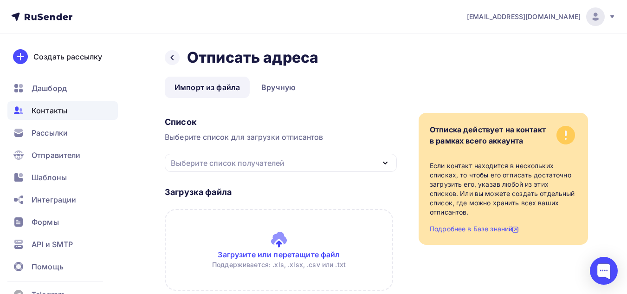
click at [258, 160] on div "Выберите список получателей" at bounding box center [228, 162] width 114 height 11
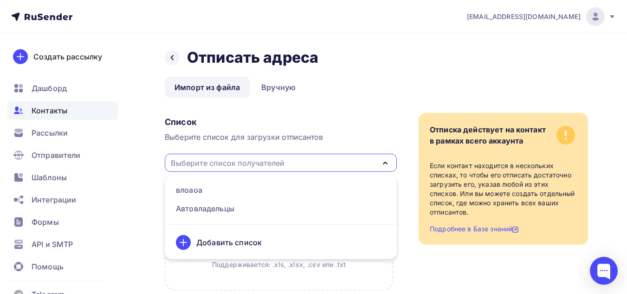
click at [258, 160] on div "Выберите список получателей" at bounding box center [228, 162] width 114 height 11
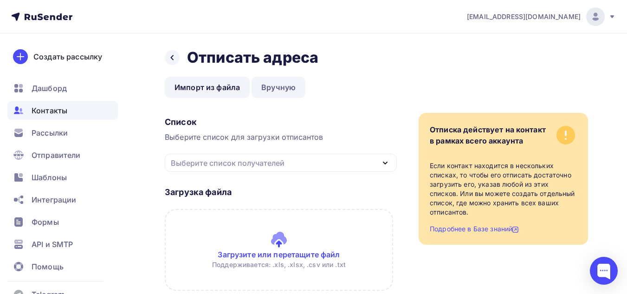
click at [274, 87] on link "Вручную" at bounding box center [279, 87] width 54 height 21
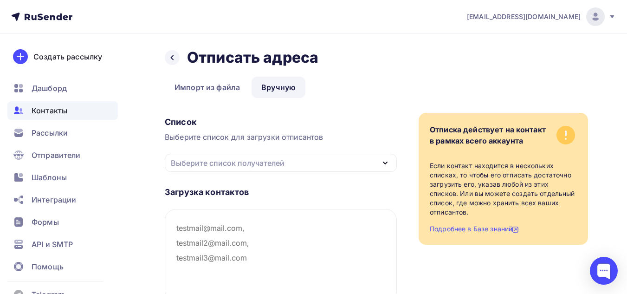
click at [229, 163] on div "Выберите список получателей" at bounding box center [228, 162] width 114 height 11
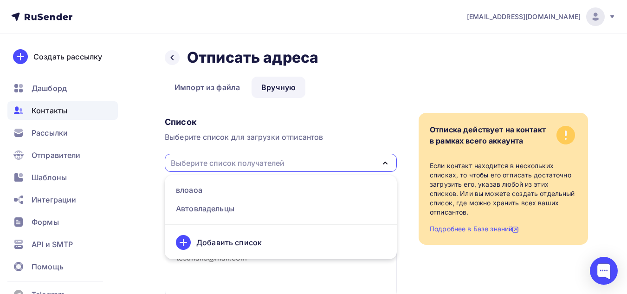
click at [229, 163] on div "Выберите список получателей" at bounding box center [228, 162] width 114 height 11
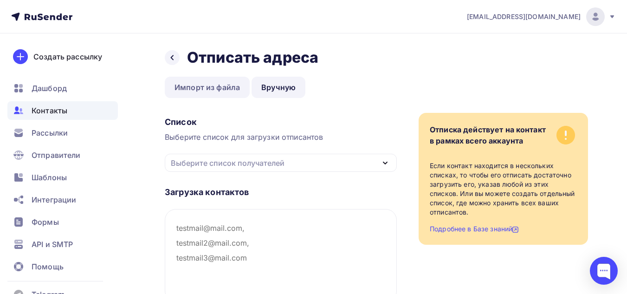
click at [201, 80] on link "Импорт из файла" at bounding box center [207, 87] width 85 height 21
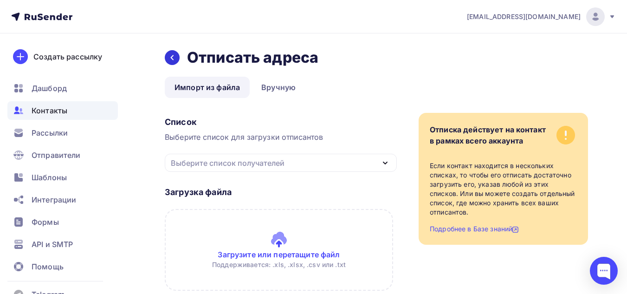
click at [170, 53] on div at bounding box center [172, 57] width 15 height 15
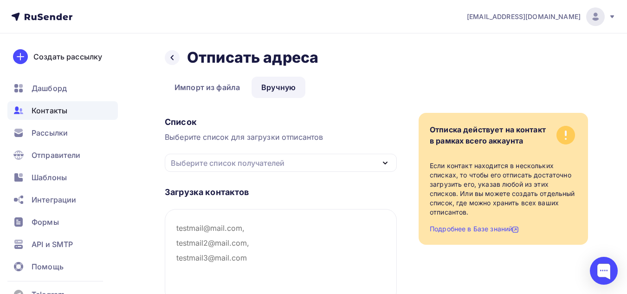
click at [44, 114] on span "Контакты" at bounding box center [50, 110] width 36 height 11
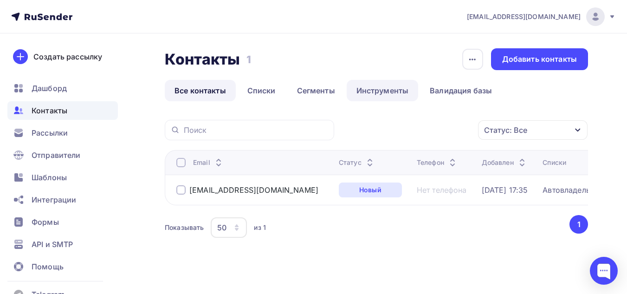
click at [369, 91] on link "Инструменты" at bounding box center [383, 90] width 72 height 21
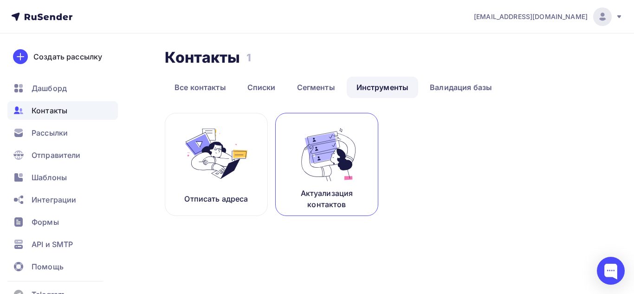
click at [308, 196] on p "Актуализация контактов" at bounding box center [327, 199] width 80 height 22
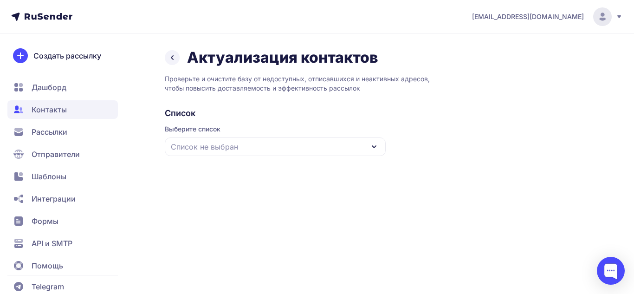
click at [261, 151] on div "Список не выбран" at bounding box center [275, 146] width 221 height 19
click at [209, 200] on div "влоаоа" at bounding box center [275, 204] width 210 height 22
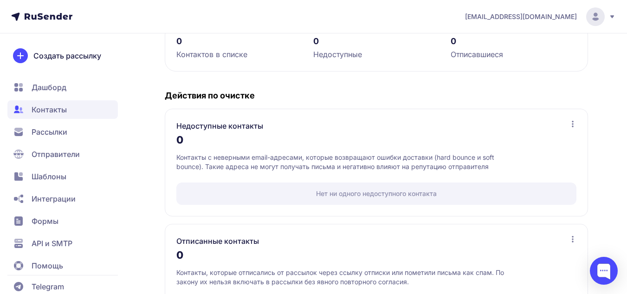
scroll to position [188, 0]
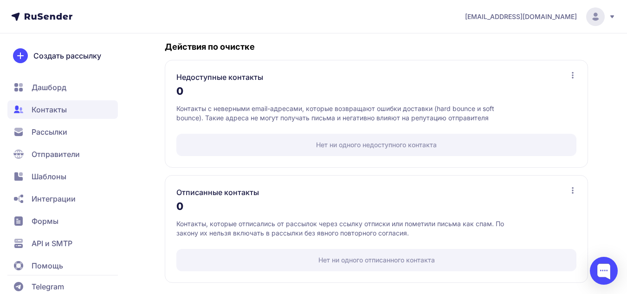
click at [571, 76] on icon at bounding box center [572, 74] width 7 height 7
click at [362, 74] on div "Недоступные контакты Посмотреть список Скачать список" at bounding box center [376, 76] width 400 height 11
click at [571, 73] on icon at bounding box center [572, 74] width 7 height 7
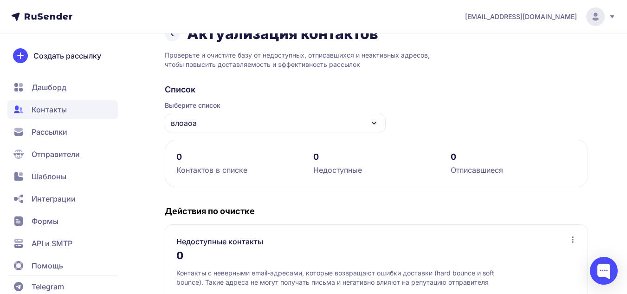
scroll to position [0, 0]
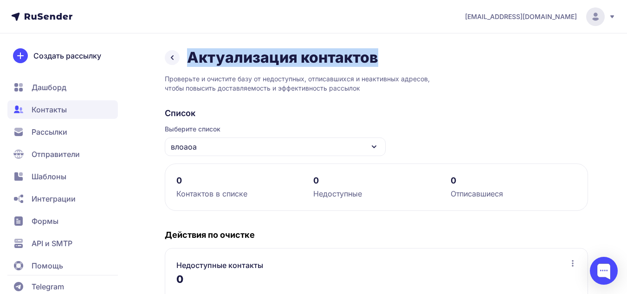
drag, startPoint x: 190, startPoint y: 58, endPoint x: 374, endPoint y: 64, distance: 183.9
click at [374, 64] on h1 "Актуализация контактов" at bounding box center [282, 57] width 191 height 19
copy h1 "Актуализация контактов"
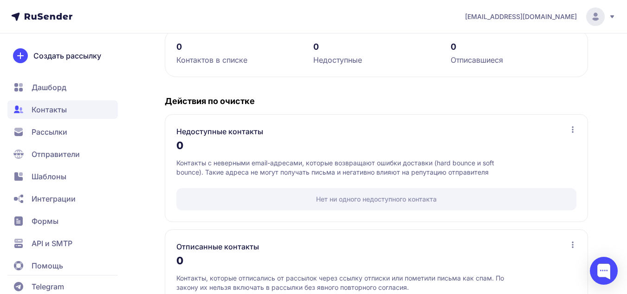
scroll to position [139, 0]
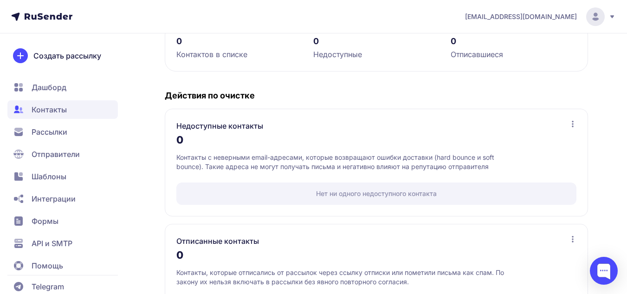
click at [574, 124] on icon at bounding box center [572, 123] width 7 height 7
click at [314, 127] on div "Недоступные контакты Посмотреть список Скачать список" at bounding box center [376, 125] width 400 height 11
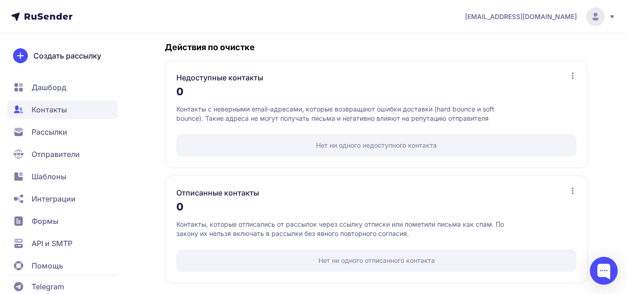
scroll to position [188, 0]
click at [576, 189] on icon at bounding box center [572, 190] width 7 height 7
click at [399, 203] on div "0" at bounding box center [376, 208] width 400 height 21
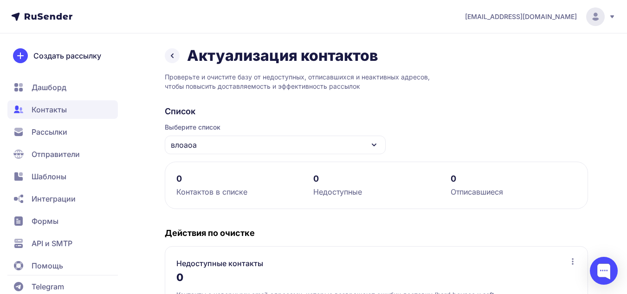
scroll to position [0, 0]
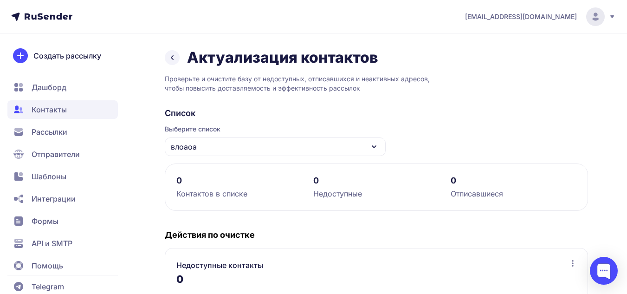
click at [176, 59] on icon at bounding box center [172, 57] width 11 height 11
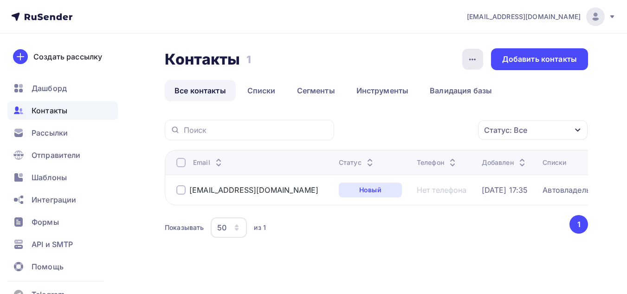
click at [470, 59] on icon "button" at bounding box center [472, 59] width 11 height 11
click at [435, 35] on div "Контакты Контакты 1 1 История импорта Добавить контакты Все контакты Списки Сег…" at bounding box center [313, 166] width 627 height 266
click at [183, 192] on div at bounding box center [180, 189] width 9 height 9
click at [377, 129] on div "Действие" at bounding box center [372, 129] width 36 height 11
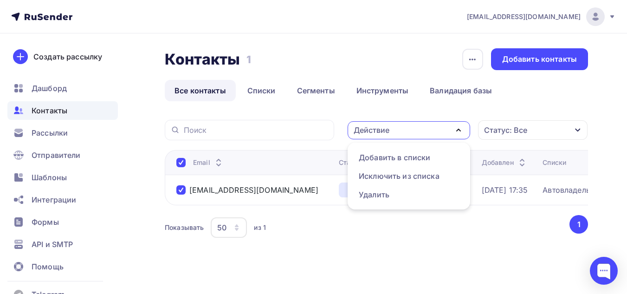
click at [377, 129] on div "Действие" at bounding box center [372, 129] width 36 height 11
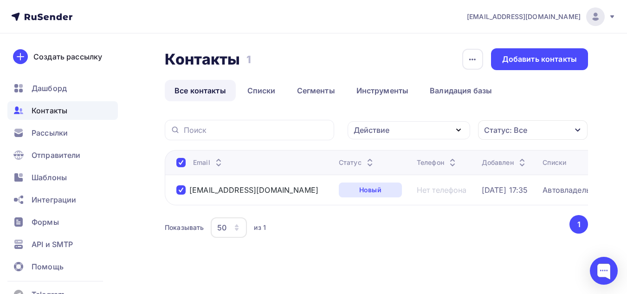
click at [395, 124] on div "Действие" at bounding box center [409, 130] width 123 height 18
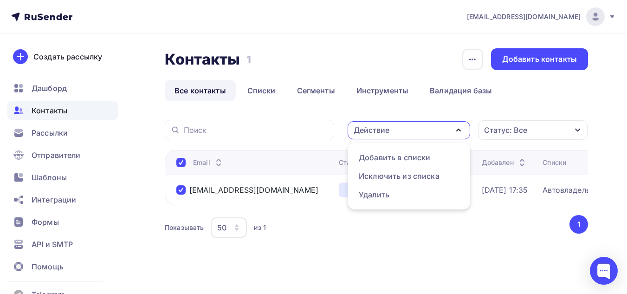
click at [396, 125] on div "Действие" at bounding box center [409, 130] width 123 height 18
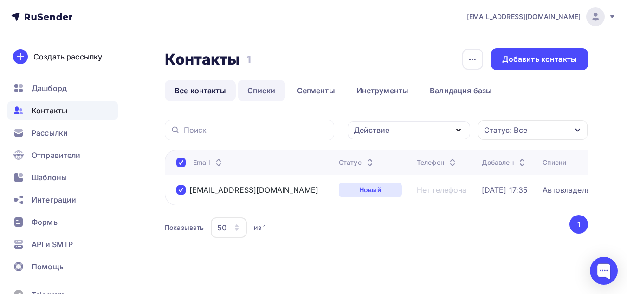
click at [262, 93] on link "Списки" at bounding box center [262, 90] width 48 height 21
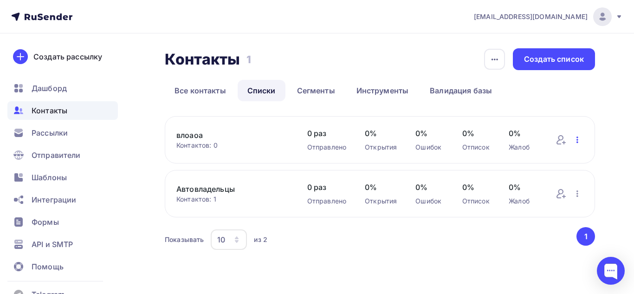
click at [579, 138] on icon "button" at bounding box center [577, 139] width 11 height 11
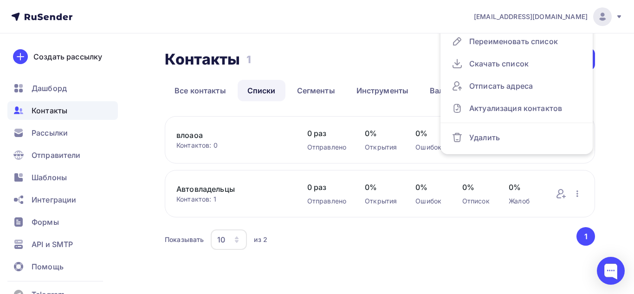
drag, startPoint x: 613, startPoint y: 177, endPoint x: 331, endPoint y: 181, distance: 281.3
click at [608, 177] on div "Контакты Контакты 1 1 История импорта Создать список Все контакты Списки Сегмен…" at bounding box center [317, 161] width 634 height 256
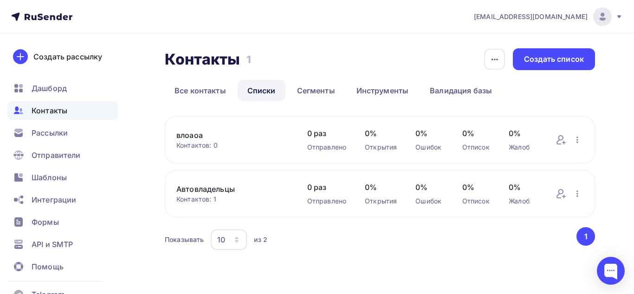
click at [196, 137] on link "влоаоа" at bounding box center [232, 134] width 112 height 11
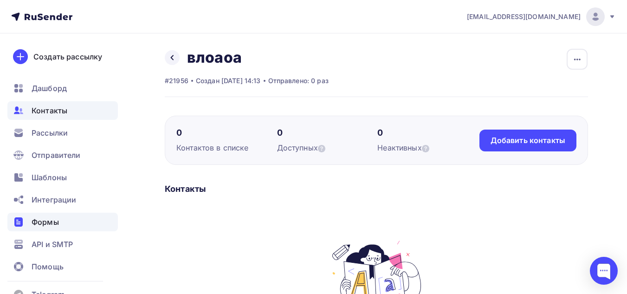
click at [39, 216] on span "Формы" at bounding box center [45, 221] width 27 height 11
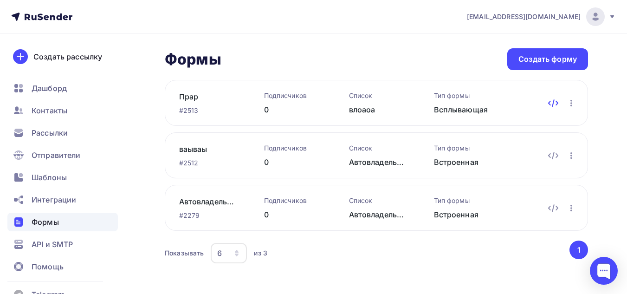
click at [553, 99] on icon at bounding box center [553, 102] width 11 height 11
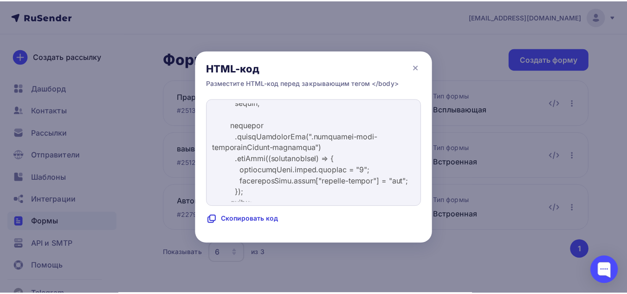
scroll to position [4688, 0]
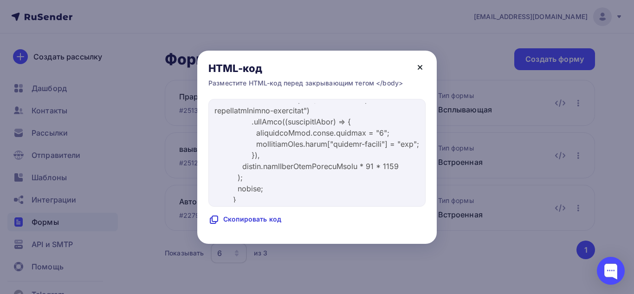
click at [421, 66] on icon at bounding box center [420, 67] width 4 height 4
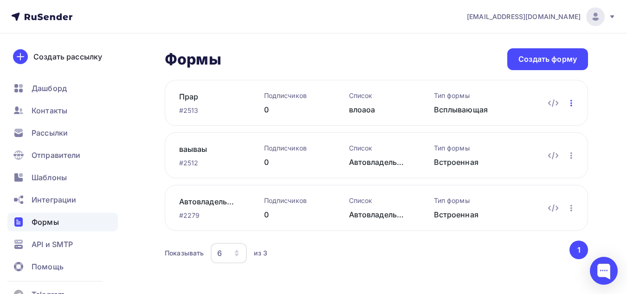
click at [572, 104] on icon "button" at bounding box center [571, 102] width 11 height 11
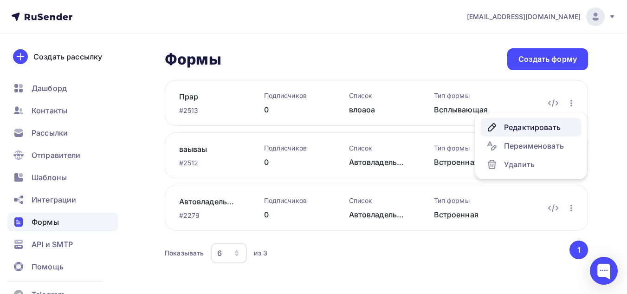
click at [553, 121] on link "Редактировать" at bounding box center [531, 127] width 100 height 19
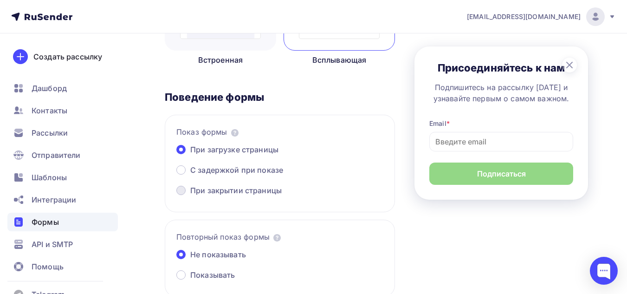
scroll to position [232, 0]
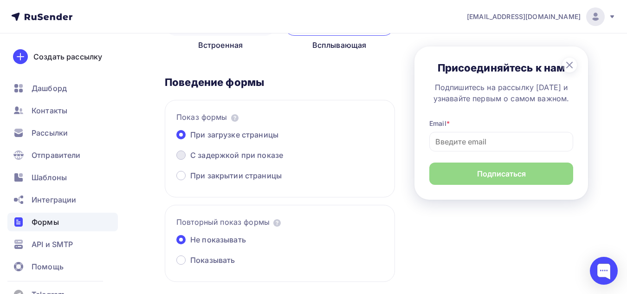
click at [211, 156] on span "С задержкой при показе" at bounding box center [236, 154] width 93 height 11
click at [190, 161] on input "С задержкой при показе" at bounding box center [190, 161] width 0 height 0
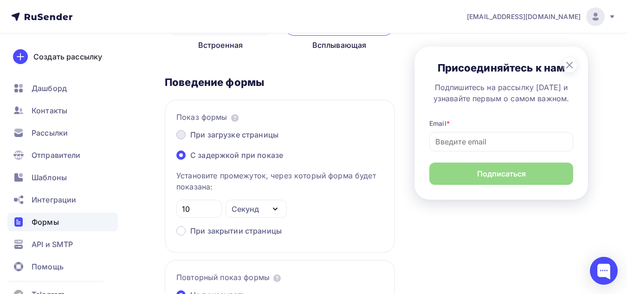
click at [187, 133] on label "При загрузке страницы" at bounding box center [227, 135] width 102 height 13
click at [190, 140] on input "При загрузке страницы" at bounding box center [190, 140] width 0 height 0
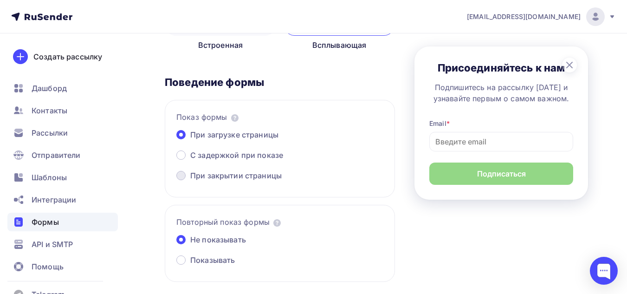
click at [193, 178] on span "При закрытии страницы" at bounding box center [235, 175] width 91 height 11
click at [190, 181] on input "При закрытии страницы" at bounding box center [190, 181] width 0 height 0
click at [193, 178] on span "При закрытии страницы" at bounding box center [235, 175] width 91 height 11
click at [190, 181] on input "При закрытии страницы" at bounding box center [190, 181] width 0 height 0
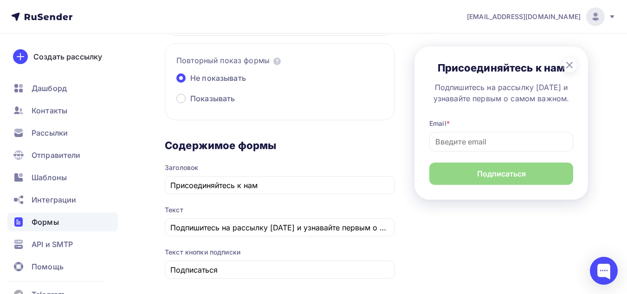
scroll to position [418, 0]
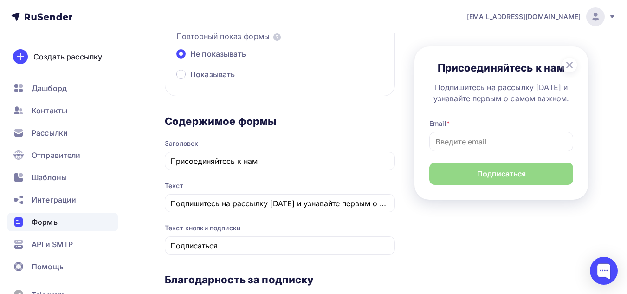
click at [569, 64] on circle at bounding box center [569, 65] width 15 height 15
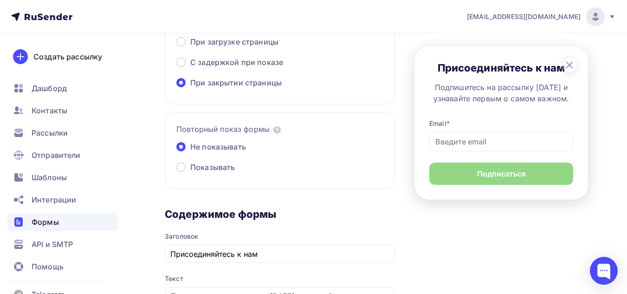
scroll to position [139, 0]
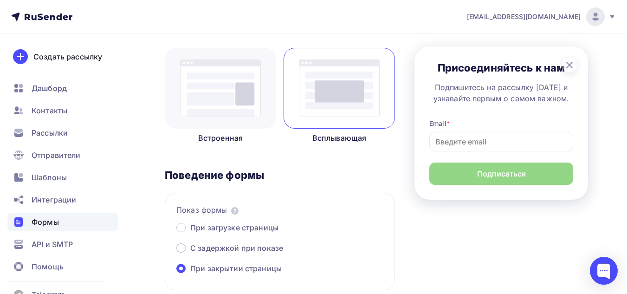
click at [224, 85] on img at bounding box center [220, 88] width 81 height 58
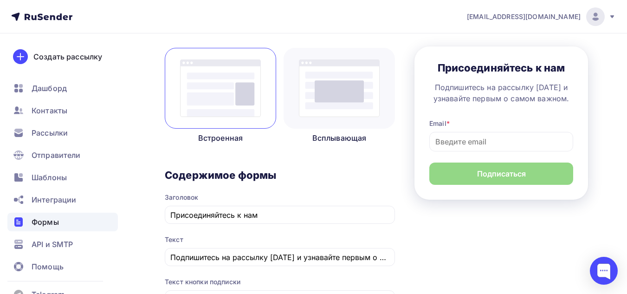
click at [321, 79] on img at bounding box center [339, 88] width 81 height 58
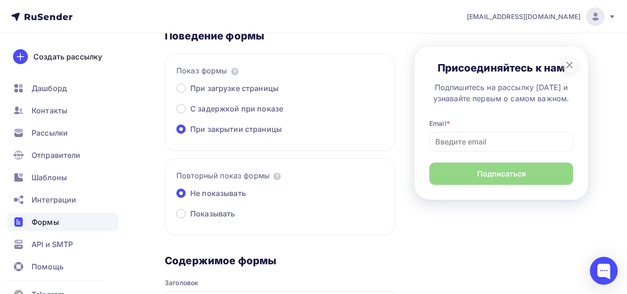
scroll to position [0, 0]
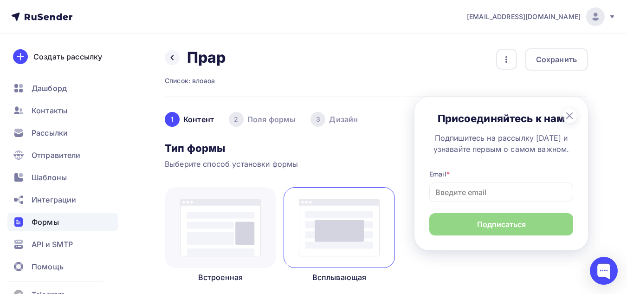
click at [344, 123] on div "3 Дизайн" at bounding box center [334, 119] width 47 height 15
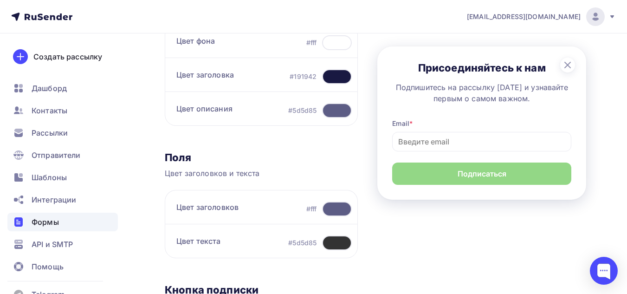
scroll to position [19, 0]
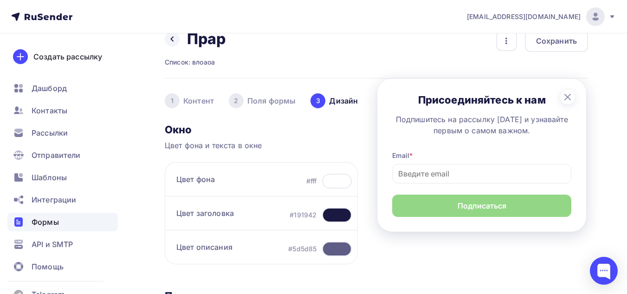
click at [253, 99] on div "2 Поля формы" at bounding box center [262, 100] width 67 height 15
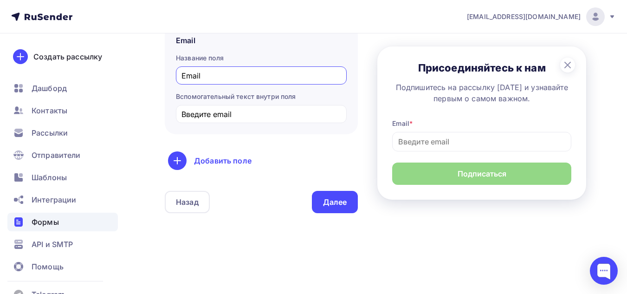
scroll to position [158, 0]
click at [223, 162] on div "Добавить поле" at bounding box center [261, 159] width 187 height 19
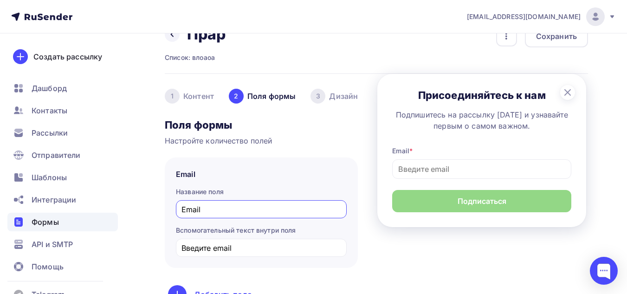
scroll to position [19, 0]
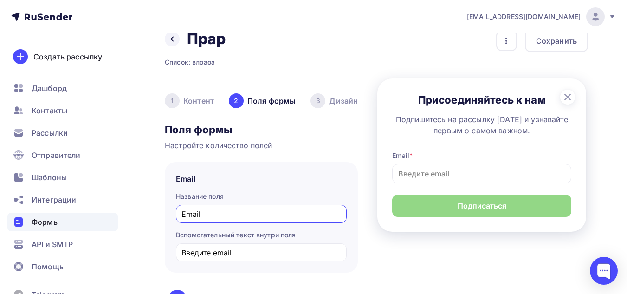
click at [208, 98] on div "1 Контент" at bounding box center [189, 100] width 49 height 15
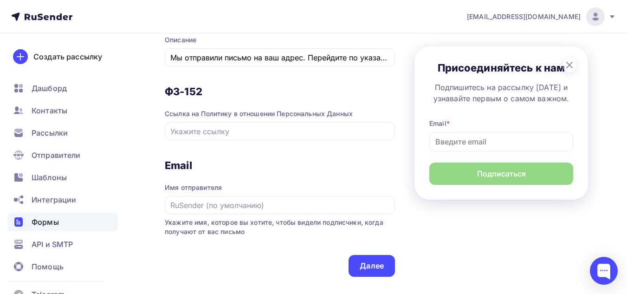
scroll to position [761, 0]
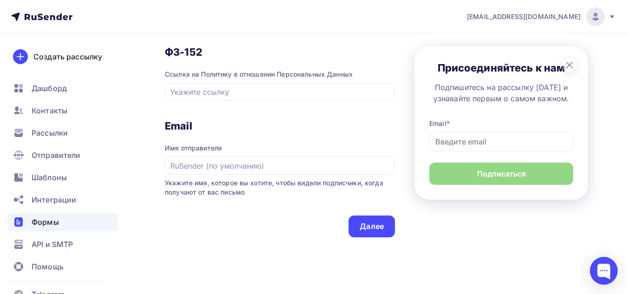
click at [30, 74] on div "Создать рассылку Дашборд Контакты Рассылки Отправители Шаблоны Интеграции Формы…" at bounding box center [62, 163] width 125 height 260
click at [59, 58] on div "Создать рассылку" at bounding box center [67, 56] width 69 height 11
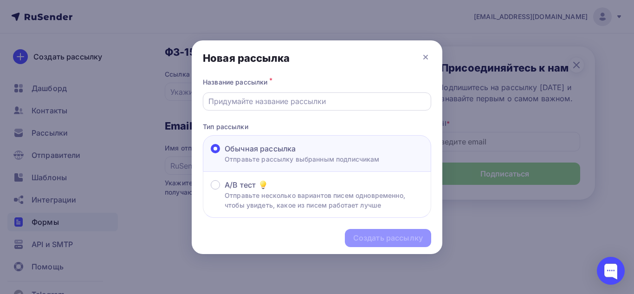
click at [242, 101] on input "text" at bounding box center [317, 101] width 218 height 11
click at [266, 169] on link "Подробнее о том, как создать и провести A/B тест" at bounding box center [262, 167] width 146 height 7
click at [277, 193] on p "Отправьте несколько вариантов писем одновременно, чтобы увидеть, какое из писем…" at bounding box center [324, 199] width 199 height 19
click at [225, 190] on input "A/B тест Отправьте несколько вариантов писем одновременно, чтобы увидеть, какое…" at bounding box center [225, 190] width 0 height 0
click at [289, 100] on input "text" at bounding box center [317, 101] width 218 height 11
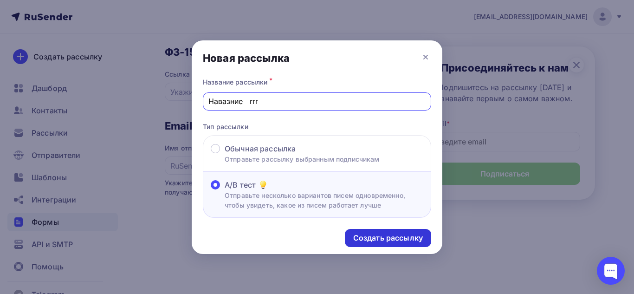
type input "Навазние rrr"
click at [390, 239] on div "Создать рассылку" at bounding box center [388, 238] width 70 height 11
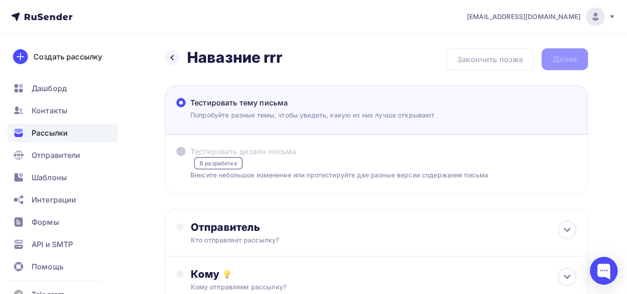
click at [184, 153] on span at bounding box center [180, 151] width 9 height 9
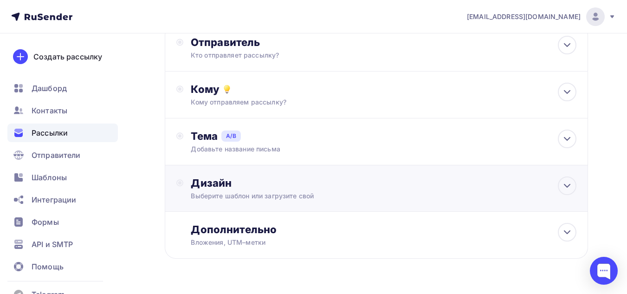
scroll to position [186, 0]
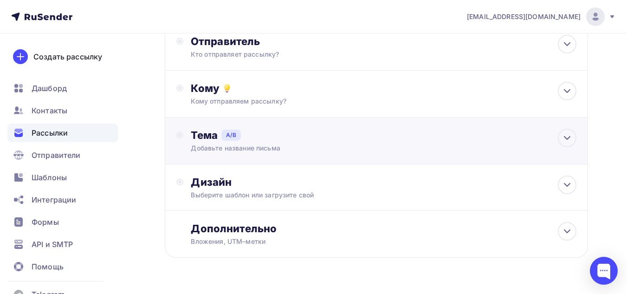
click at [366, 146] on div "Добавьте название письма" at bounding box center [364, 147] width 347 height 9
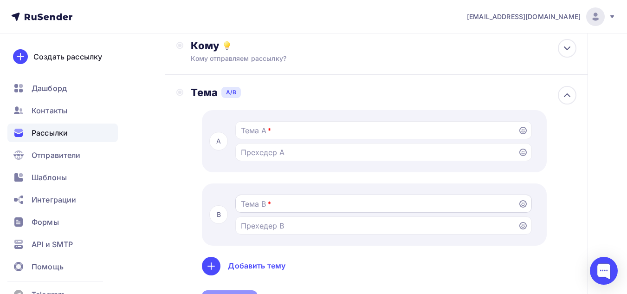
scroll to position [278, 0]
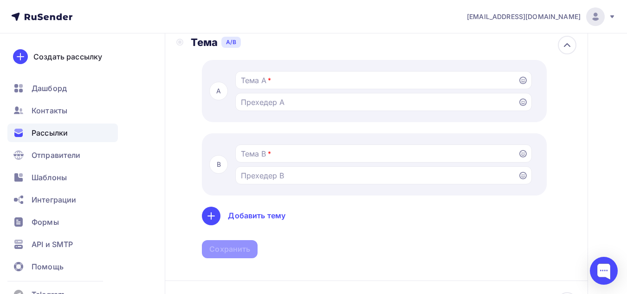
click at [253, 217] on div "Добавить тему" at bounding box center [257, 215] width 58 height 11
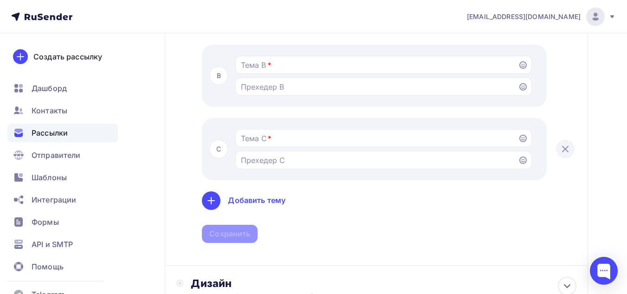
scroll to position [371, 0]
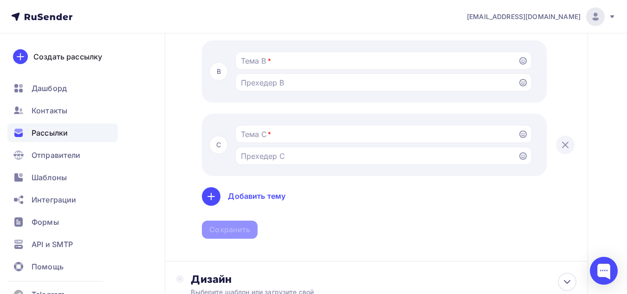
click at [255, 195] on div "Добавить тему" at bounding box center [257, 196] width 58 height 11
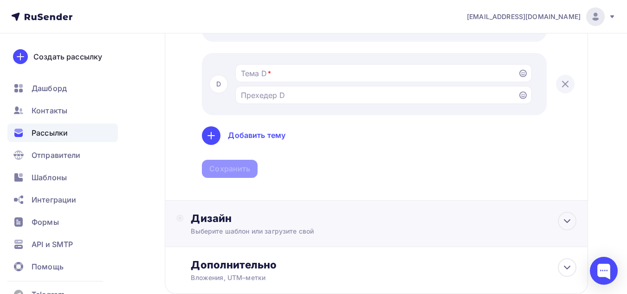
scroll to position [511, 0]
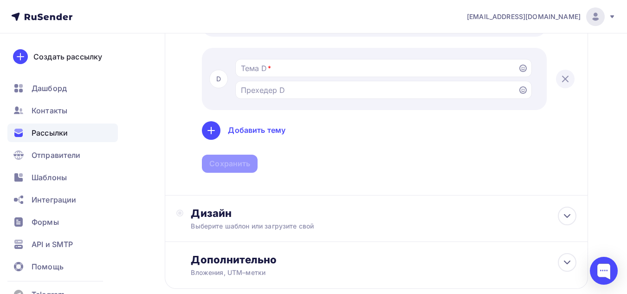
click at [259, 133] on div "Добавить тему" at bounding box center [257, 130] width 58 height 11
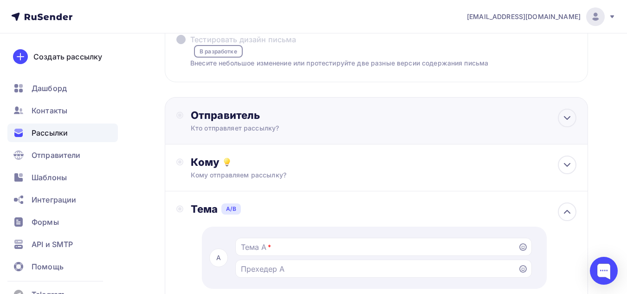
scroll to position [186, 0]
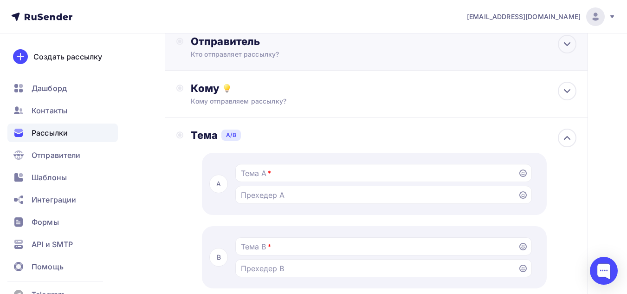
click at [243, 61] on div "Отправитель Кто отправляет рассылку? Email * Выберите отправителя leginnn@gmail…" at bounding box center [376, 46] width 423 height 47
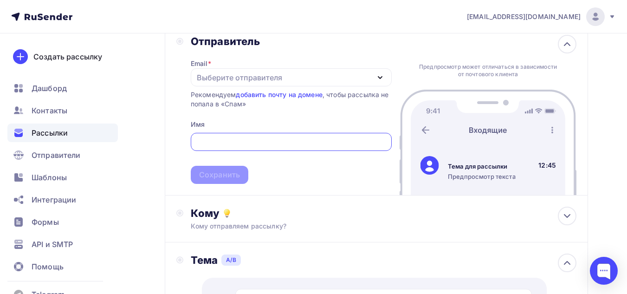
scroll to position [0, 0]
click at [568, 48] on icon at bounding box center [567, 44] width 11 height 11
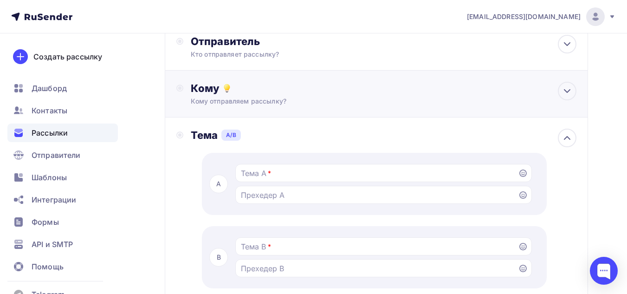
click at [271, 100] on div "Кому отправляем рассылку?" at bounding box center [364, 101] width 347 height 9
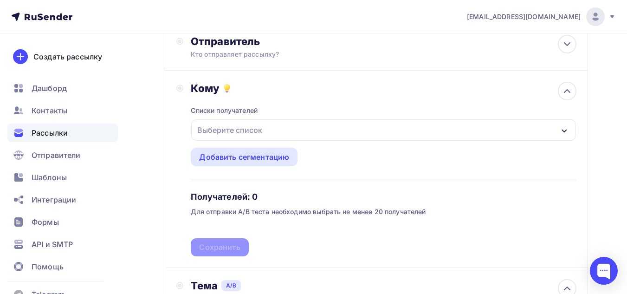
click at [271, 135] on div "Выберите список" at bounding box center [383, 129] width 385 height 21
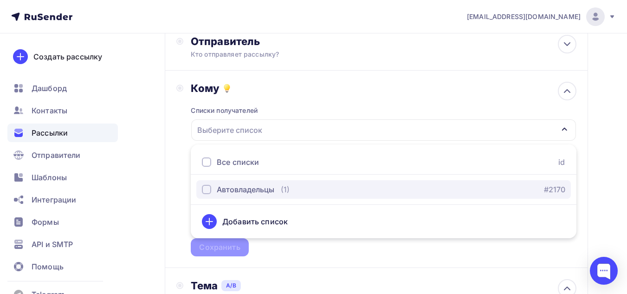
click at [245, 189] on div "Автовладельцы" at bounding box center [246, 189] width 58 height 11
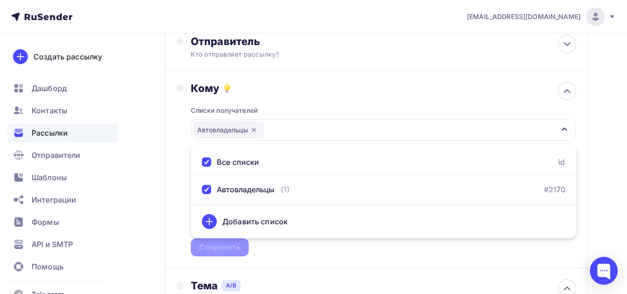
drag, startPoint x: 337, startPoint y: 103, endPoint x: 333, endPoint y: 109, distance: 7.0
click at [337, 103] on div "Списки получателей Автовладельцы Все списки id Автовладельцы (1) #2170 Добавить…" at bounding box center [384, 176] width 386 height 162
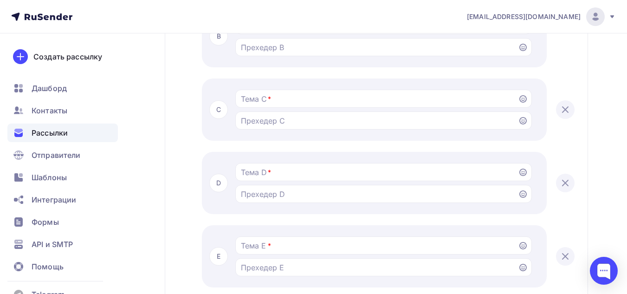
scroll to position [759, 0]
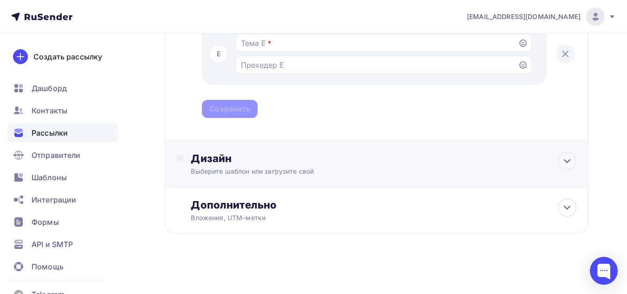
click at [288, 169] on div "Выберите шаблон или загрузите свой" at bounding box center [364, 171] width 347 height 9
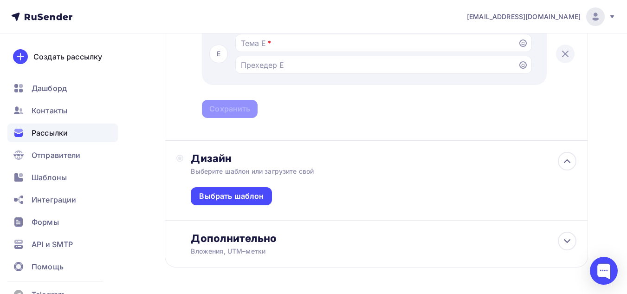
click at [288, 169] on div "Выберите шаблон или загрузите свой" at bounding box center [364, 171] width 347 height 9
click at [563, 158] on icon at bounding box center [567, 160] width 11 height 11
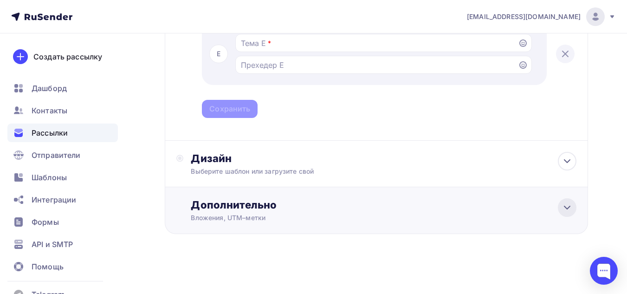
click at [570, 206] on icon at bounding box center [567, 207] width 6 height 3
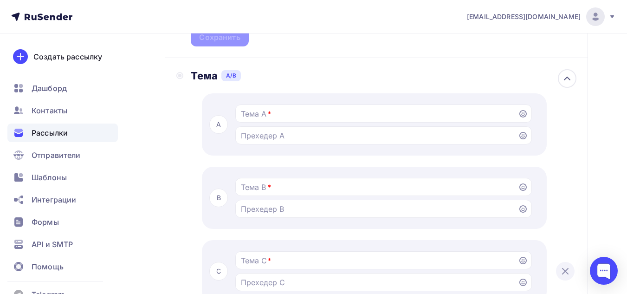
scroll to position [117, 0]
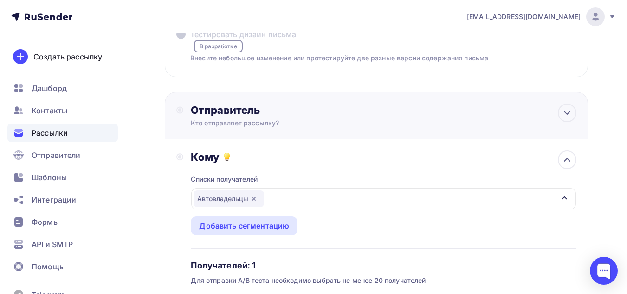
click at [280, 108] on div "Отправитель" at bounding box center [291, 110] width 201 height 13
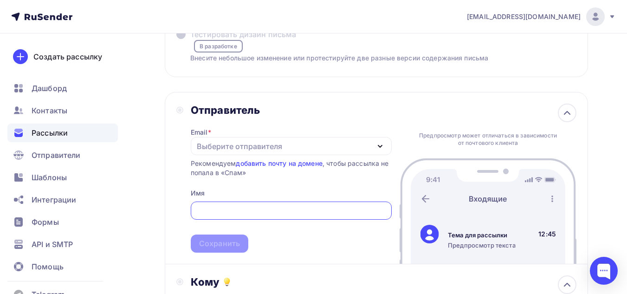
scroll to position [0, 0]
click at [272, 148] on div "Выберите отправителя" at bounding box center [239, 146] width 85 height 11
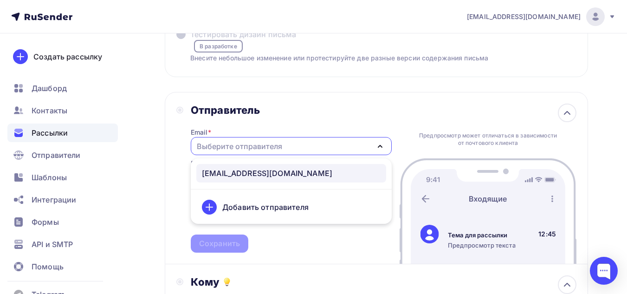
click at [258, 169] on div "leginnn@gmail.com" at bounding box center [267, 173] width 130 height 11
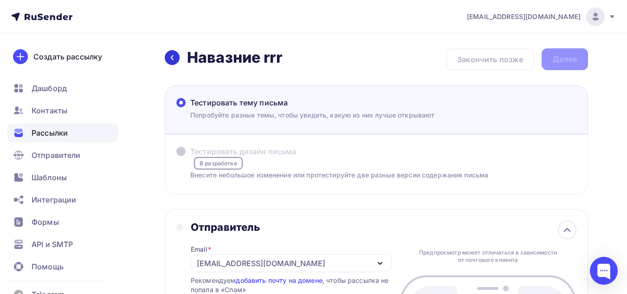
click at [172, 58] on icon at bounding box center [172, 57] width 3 height 5
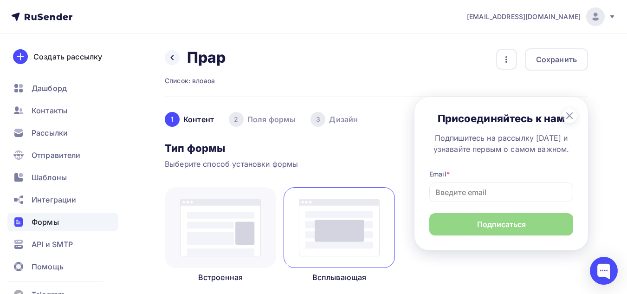
click at [50, 19] on icon at bounding box center [52, 17] width 5 height 5
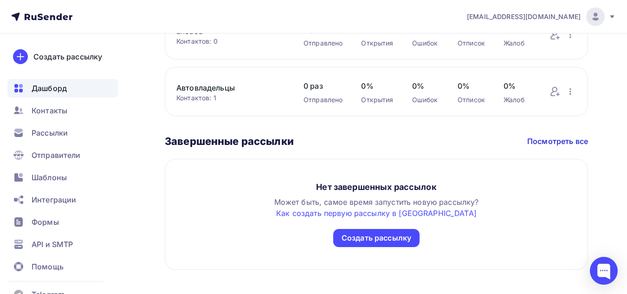
scroll to position [597, 0]
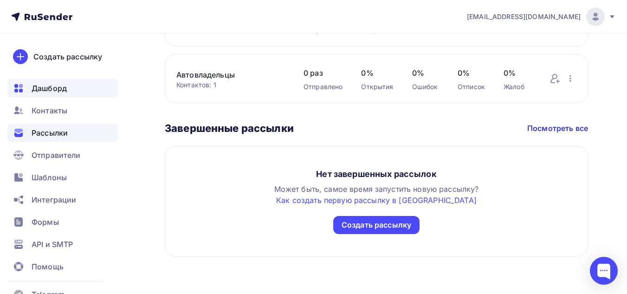
click at [65, 128] on span "Рассылки" at bounding box center [50, 132] width 36 height 11
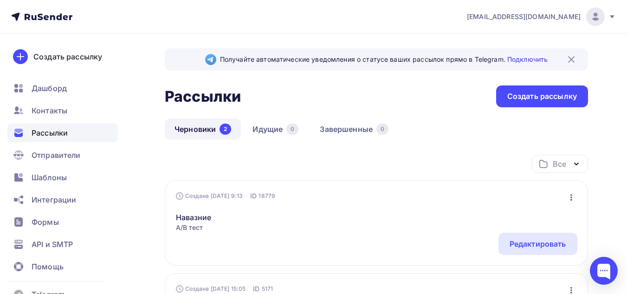
scroll to position [93, 0]
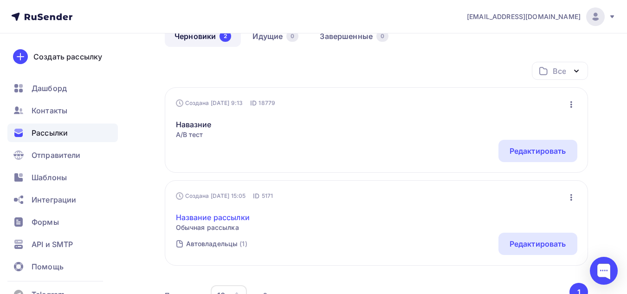
click at [197, 214] on link "Название рассылки" at bounding box center [213, 217] width 74 height 11
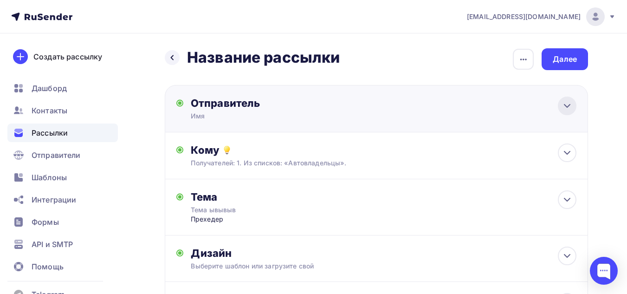
click at [558, 105] on div at bounding box center [567, 106] width 19 height 19
type input "Имя"
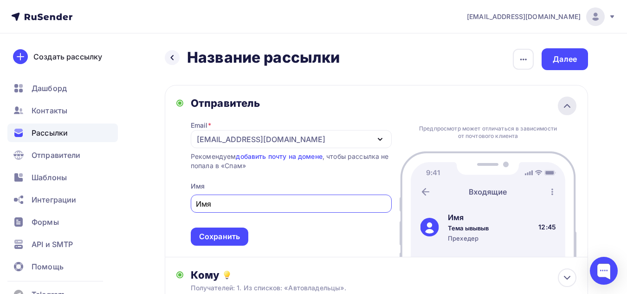
click at [558, 105] on div at bounding box center [567, 106] width 19 height 19
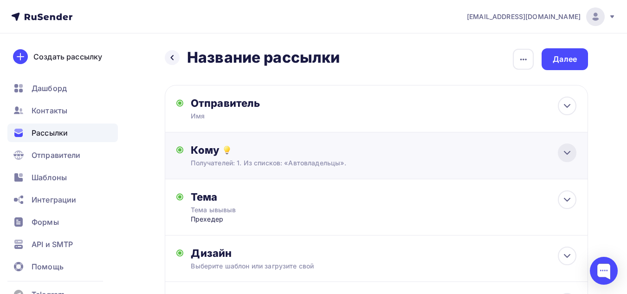
click at [569, 150] on icon at bounding box center [567, 152] width 11 height 11
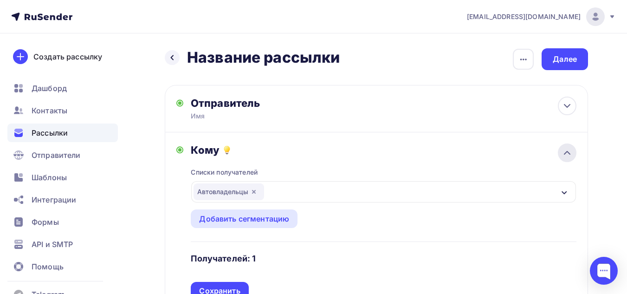
click at [569, 150] on icon at bounding box center [567, 152] width 11 height 11
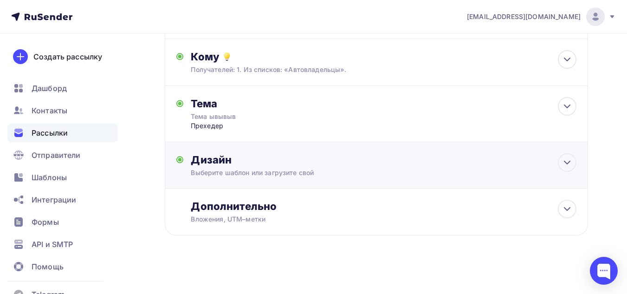
scroll to position [95, 0]
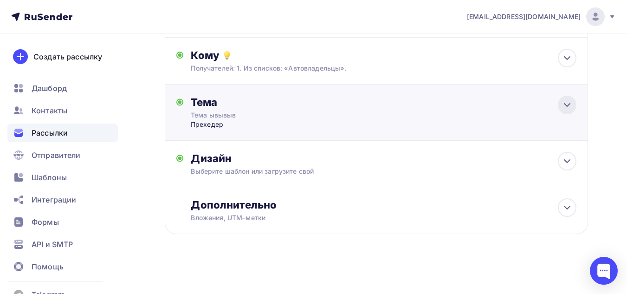
click at [564, 107] on icon at bounding box center [567, 104] width 11 height 11
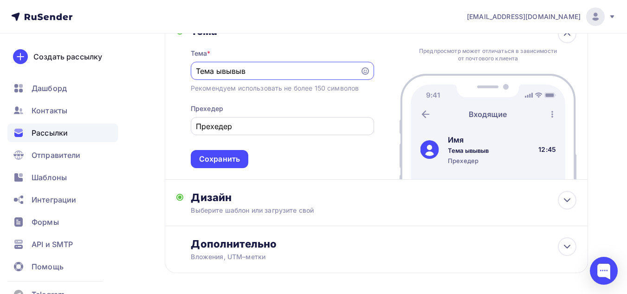
scroll to position [178, 0]
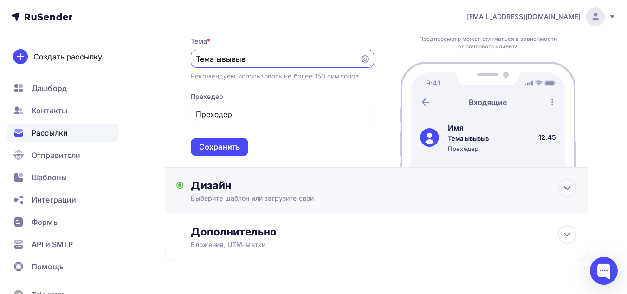
click at [280, 195] on div "Выберите шаблон или загрузите свой" at bounding box center [364, 198] width 347 height 9
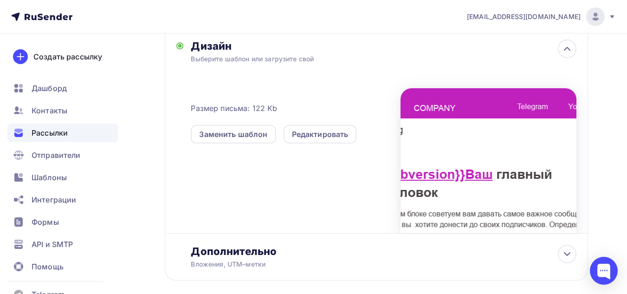
scroll to position [363, 0]
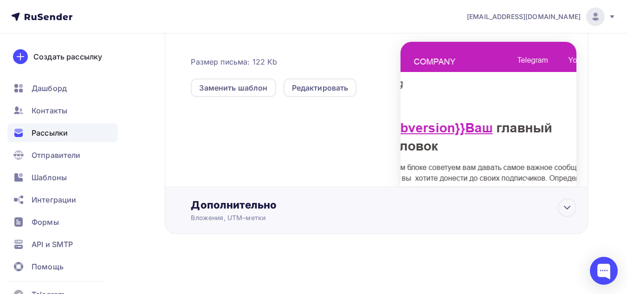
click at [265, 207] on div "Дополнительно" at bounding box center [384, 204] width 386 height 13
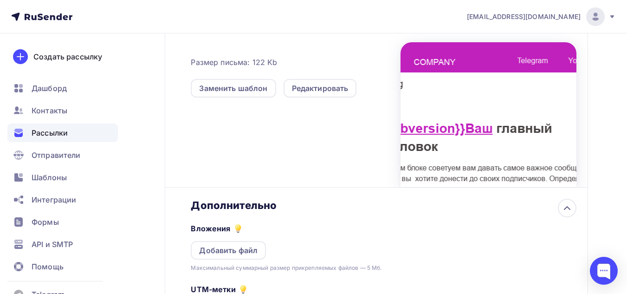
scroll to position [0, 0]
click at [448, 132] on div at bounding box center [489, 114] width 176 height 145
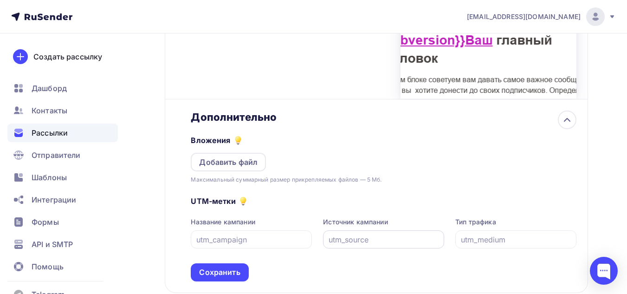
scroll to position [371, 0]
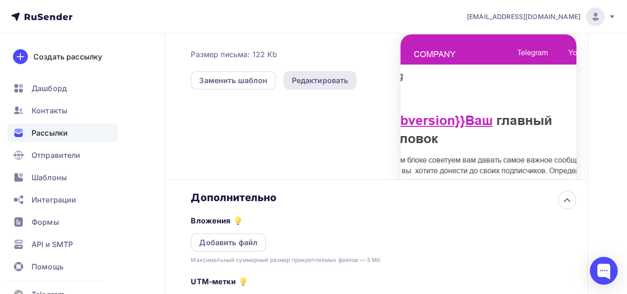
click at [347, 77] on div "Редактировать" at bounding box center [320, 80] width 57 height 11
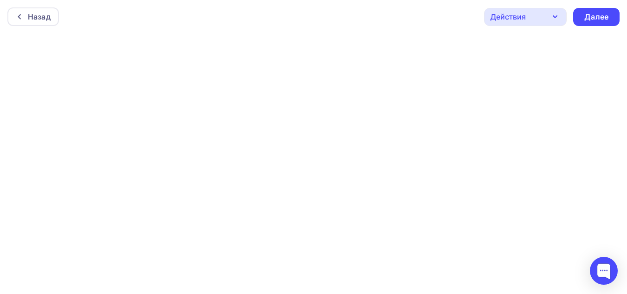
click at [562, 21] on div "Действия" at bounding box center [525, 17] width 83 height 18
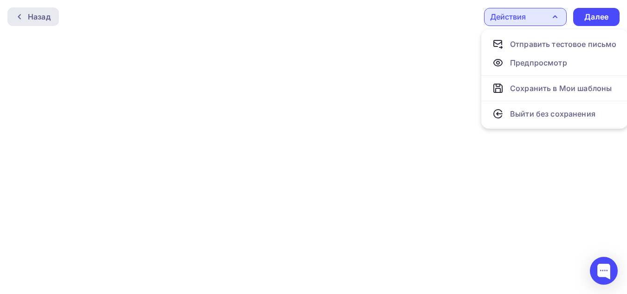
click at [39, 16] on div "Назад" at bounding box center [39, 16] width 23 height 11
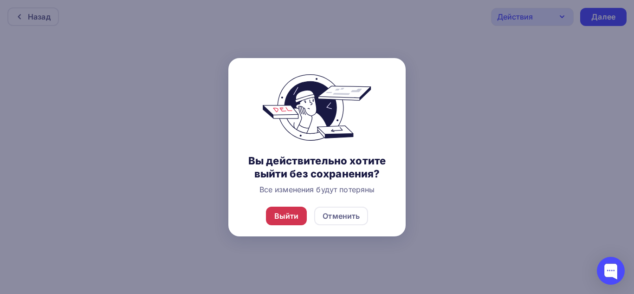
click at [291, 214] on div "Выйти" at bounding box center [286, 215] width 25 height 11
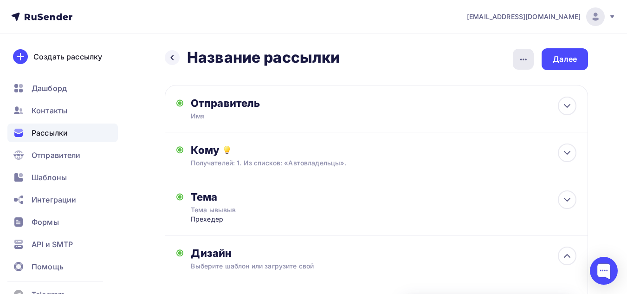
click at [517, 62] on div "button" at bounding box center [523, 59] width 21 height 21
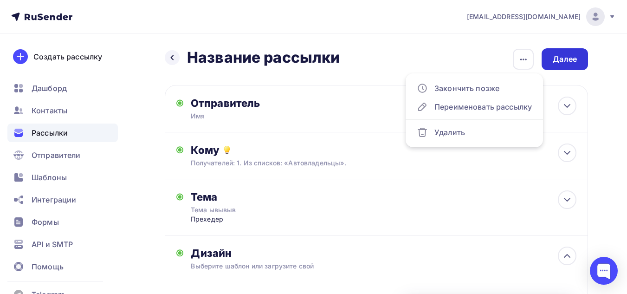
click at [558, 60] on div "Далее" at bounding box center [565, 59] width 24 height 11
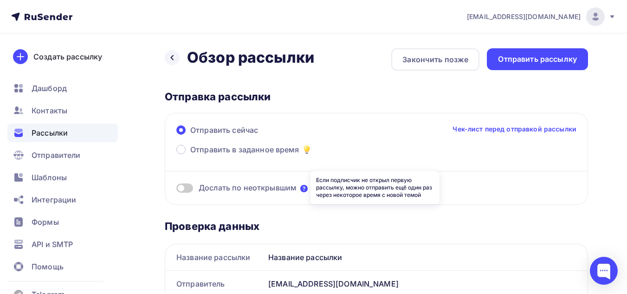
click at [305, 188] on icon at bounding box center [303, 188] width 7 height 7
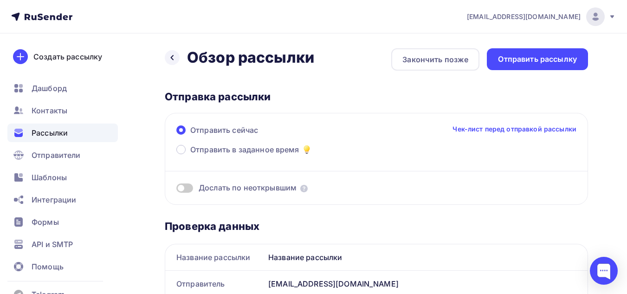
click at [189, 186] on span at bounding box center [184, 187] width 17 height 9
click at [176, 189] on input "checkbox" at bounding box center [176, 189] width 0 height 0
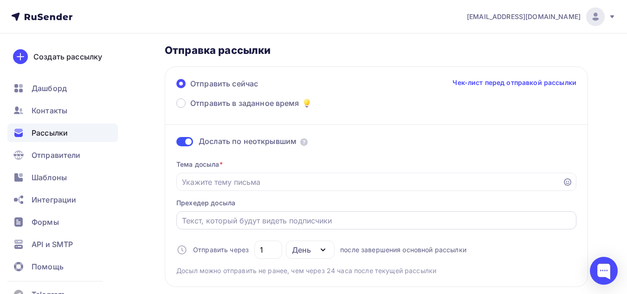
scroll to position [93, 0]
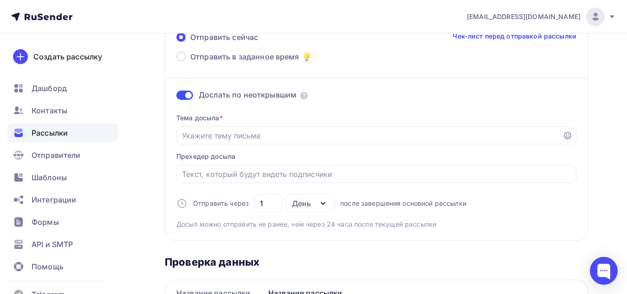
click at [320, 202] on icon "button" at bounding box center [322, 203] width 11 height 11
click at [320, 203] on icon "button" at bounding box center [322, 203] width 11 height 11
click at [309, 207] on div "День" at bounding box center [301, 203] width 19 height 11
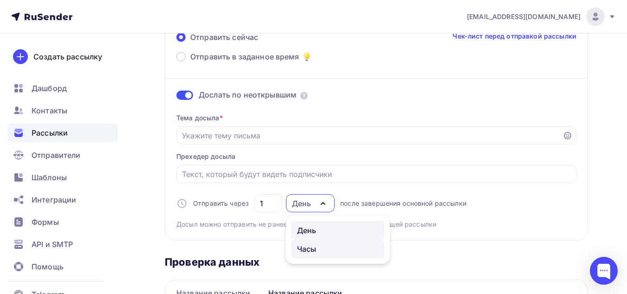
click at [304, 250] on div "Часы" at bounding box center [306, 248] width 19 height 11
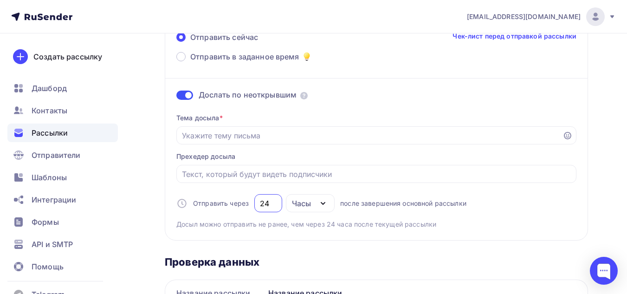
click at [272, 203] on input "24" at bounding box center [268, 203] width 17 height 11
click at [296, 184] on div "Тема досыла * Прехедер досыла Отправить через 23 Часы День Часы после завершени…" at bounding box center [376, 167] width 400 height 123
click at [272, 202] on input "23" at bounding box center [268, 203] width 17 height 11
type input "2"
click at [315, 206] on div "Часы" at bounding box center [310, 203] width 49 height 18
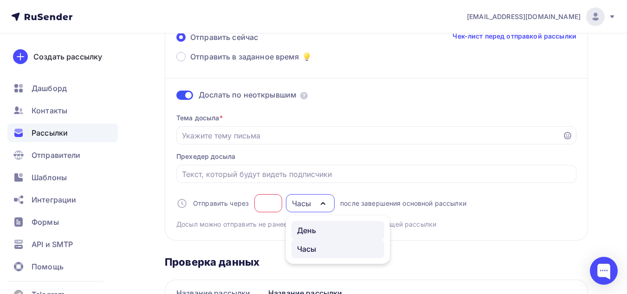
click at [314, 225] on div "День" at bounding box center [306, 230] width 19 height 11
type input "1"
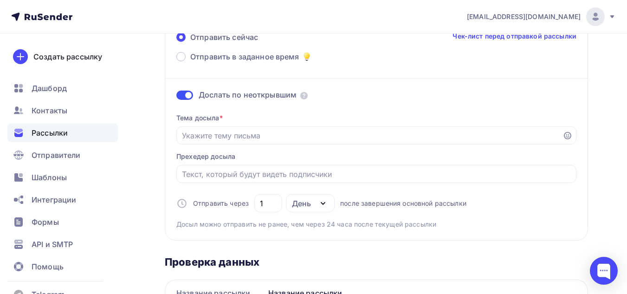
click at [182, 205] on icon at bounding box center [181, 203] width 11 height 11
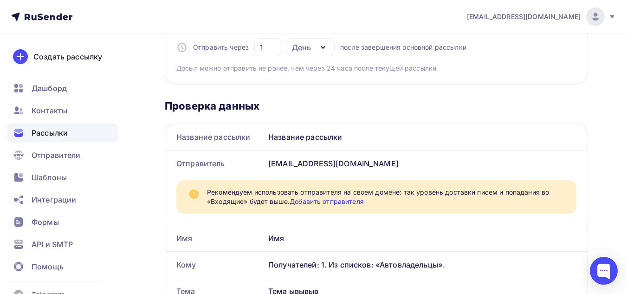
scroll to position [232, 0]
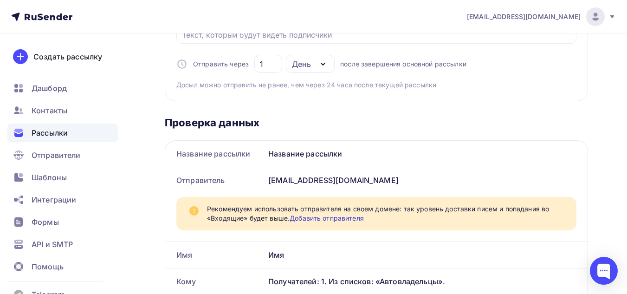
click at [309, 65] on div "День" at bounding box center [301, 63] width 19 height 11
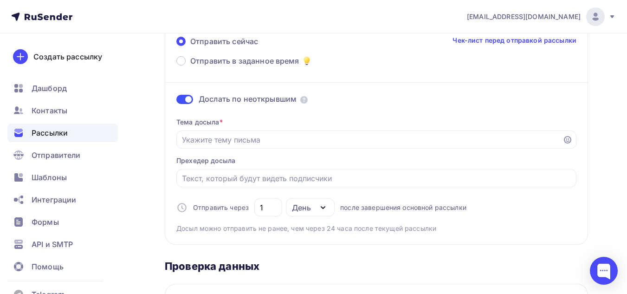
scroll to position [36, 0]
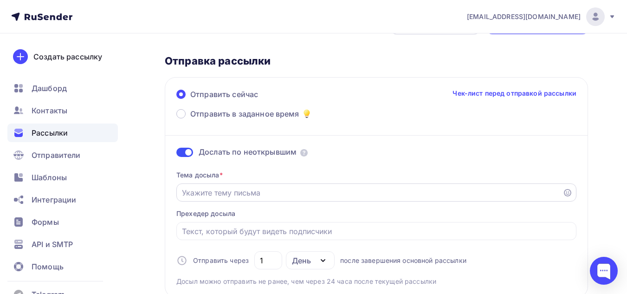
click at [568, 193] on icon at bounding box center [567, 192] width 7 height 7
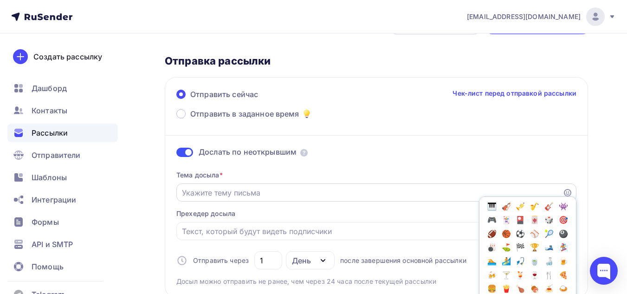
scroll to position [1021, 0]
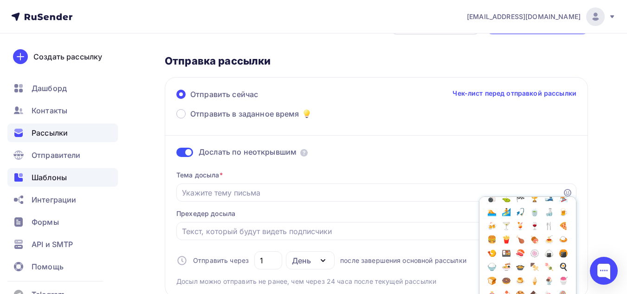
click at [54, 177] on span "Шаблоны" at bounding box center [49, 177] width 35 height 11
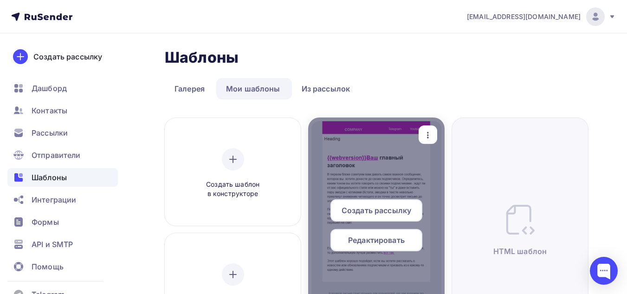
click at [359, 241] on span "Редактировать" at bounding box center [376, 239] width 57 height 11
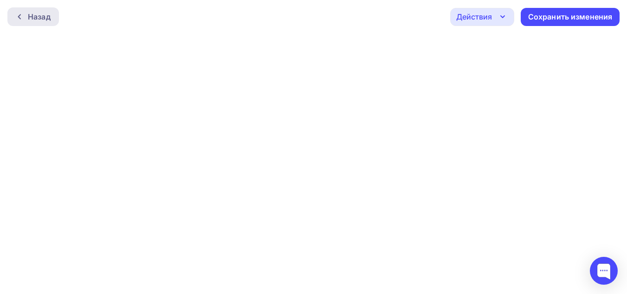
click at [24, 10] on div "Назад" at bounding box center [33, 16] width 52 height 19
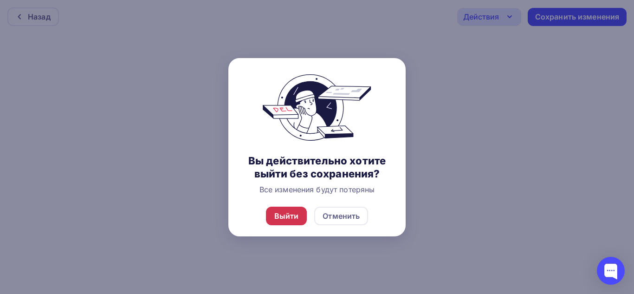
click at [289, 219] on div "Выйти" at bounding box center [286, 215] width 25 height 11
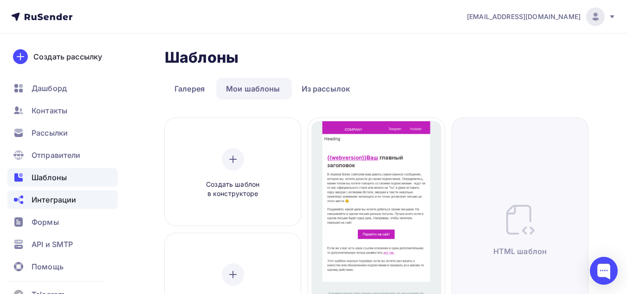
click at [39, 201] on span "Интеграции" at bounding box center [54, 199] width 45 height 11
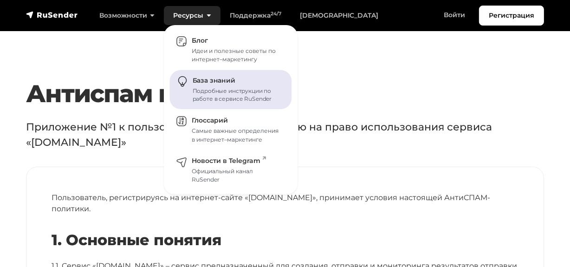
click at [195, 77] on span "База знаний" at bounding box center [214, 81] width 43 height 8
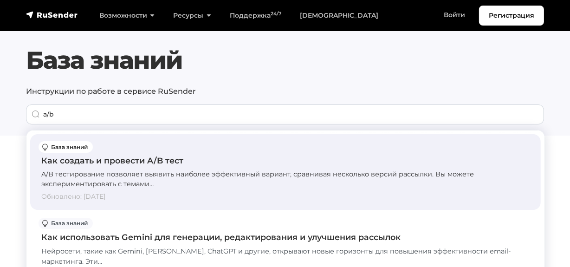
type input "a/b"
click at [148, 176] on div "A/B тестирование позволяет выявить наиболее эффективный вариант, сравнивая неск…" at bounding box center [285, 179] width 488 height 20
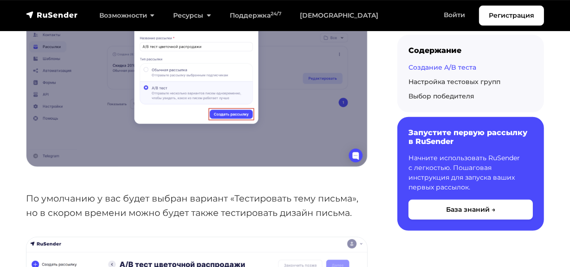
scroll to position [590, 0]
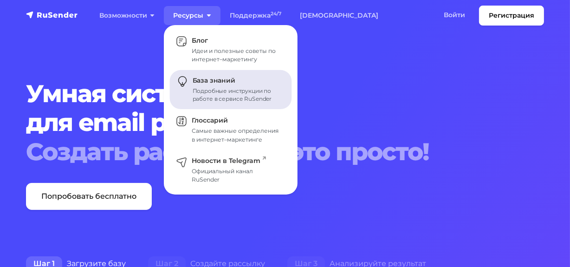
click at [213, 93] on div "Подробные инструкции по работе в сервисе RuSender" at bounding box center [237, 95] width 88 height 17
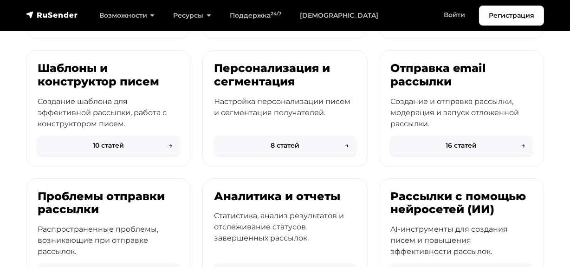
scroll to position [253, 0]
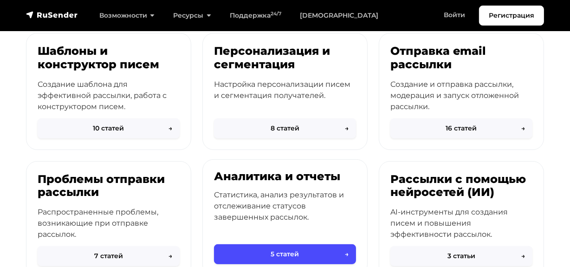
click at [243, 164] on div "Аналитика и отчеты Статистика, анализ результатов и отслеживание статусов завер…" at bounding box center [285, 208] width 164 height 97
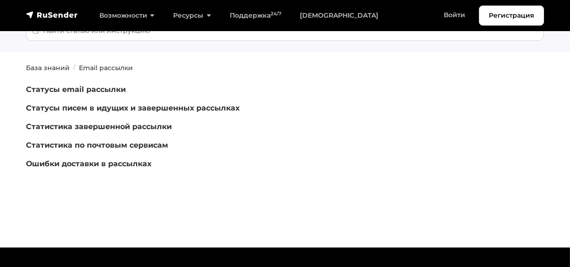
scroll to position [84, 0]
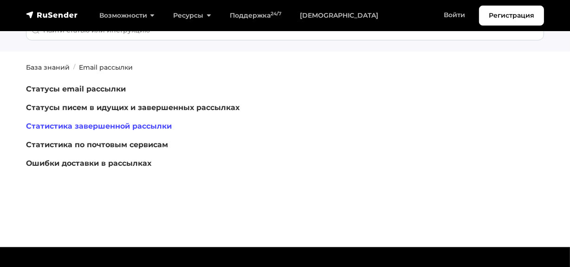
click at [78, 129] on link "Статистика завершенной рассылки" at bounding box center [99, 126] width 146 height 9
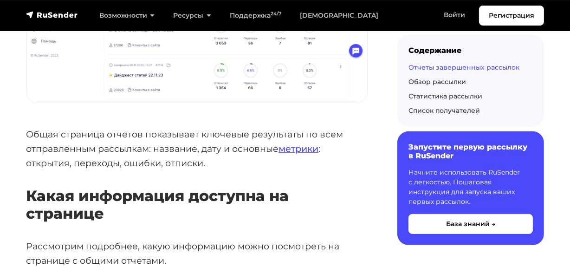
scroll to position [337, 0]
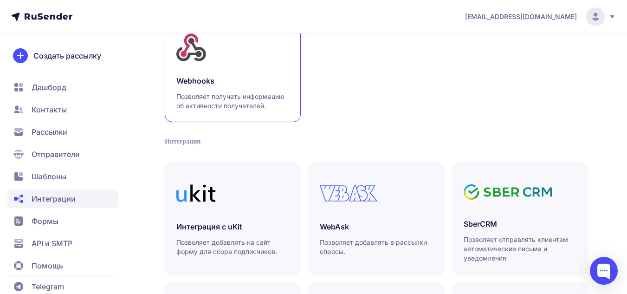
scroll to position [93, 0]
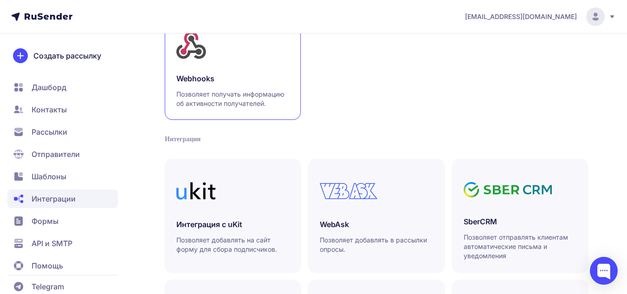
click at [233, 108] on link "Webhooks Позволяет получать информацию об активности получателей." at bounding box center [233, 66] width 136 height 107
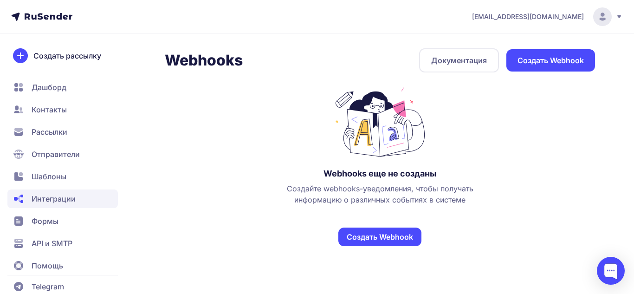
click at [352, 240] on link "Создать Webhook" at bounding box center [379, 236] width 83 height 19
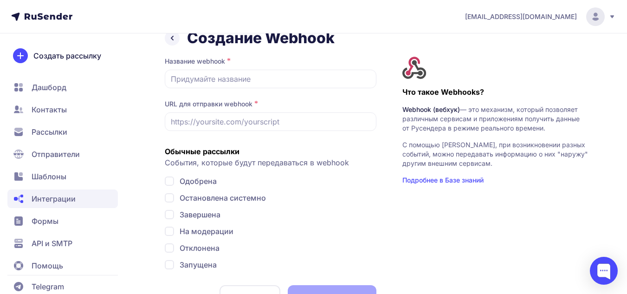
scroll to position [3, 0]
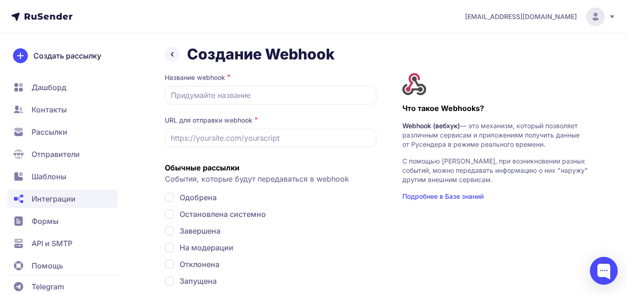
click at [175, 57] on icon at bounding box center [172, 54] width 11 height 11
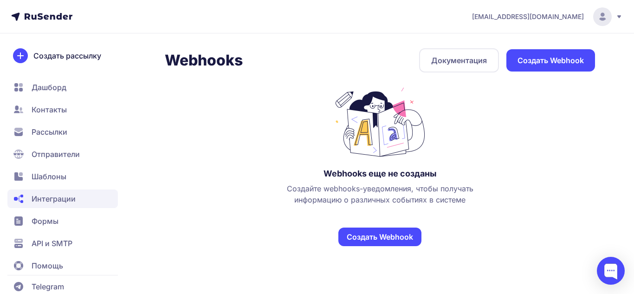
click at [75, 193] on span "Интеграции" at bounding box center [62, 198] width 110 height 19
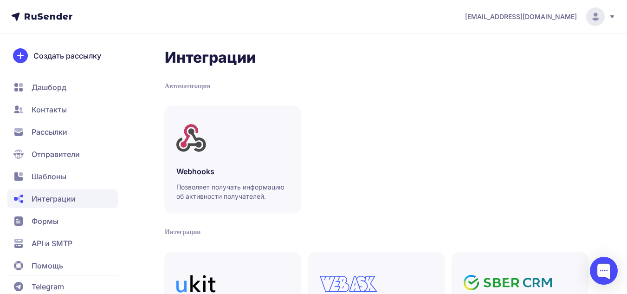
click at [72, 244] on span "API и SMTP" at bounding box center [52, 243] width 41 height 11
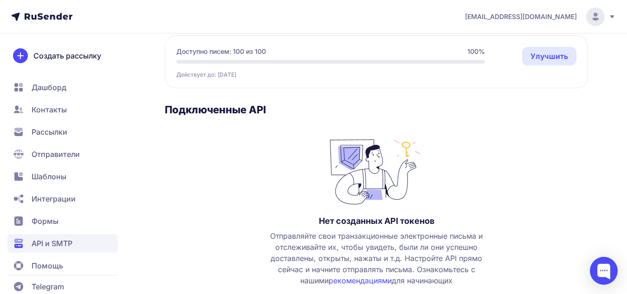
scroll to position [5, 0]
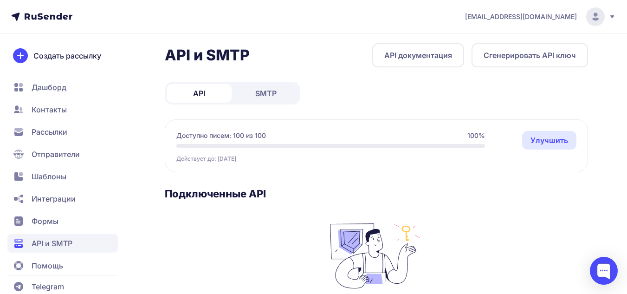
click at [275, 98] on span "SMTP" at bounding box center [265, 93] width 21 height 11
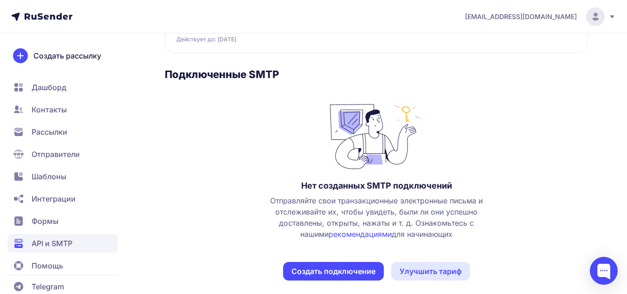
scroll to position [133, 0]
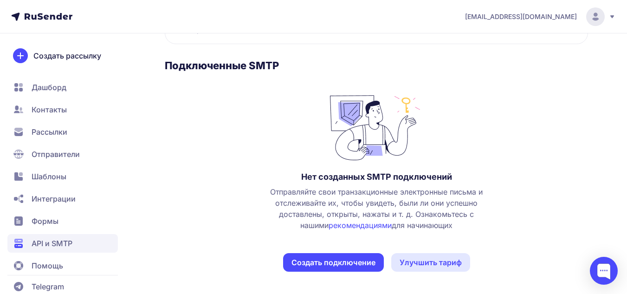
click at [77, 203] on span "Интеграции" at bounding box center [62, 198] width 110 height 19
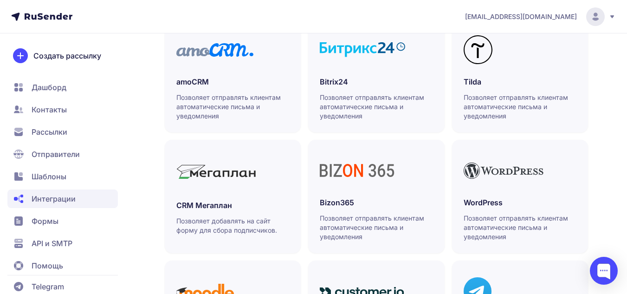
scroll to position [134, 0]
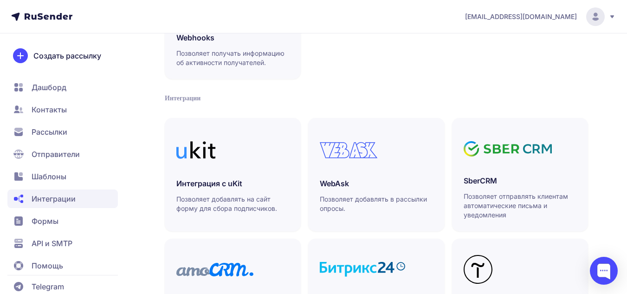
click at [64, 195] on span "Интеграции" at bounding box center [54, 198] width 44 height 11
click at [489, 145] on icon at bounding box center [513, 149] width 101 height 17
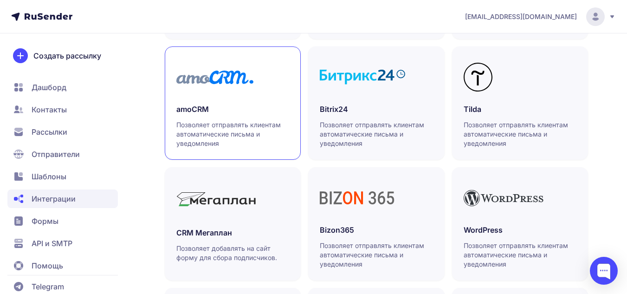
scroll to position [273, 0]
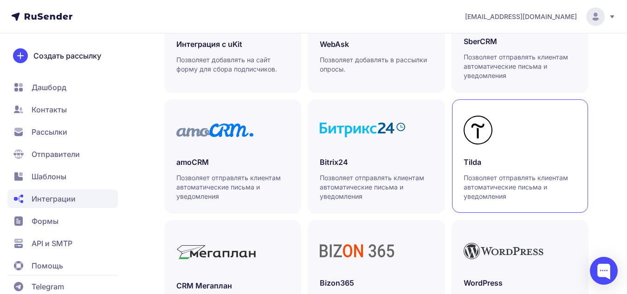
click at [468, 158] on h3 "Tilda" at bounding box center [520, 161] width 113 height 11
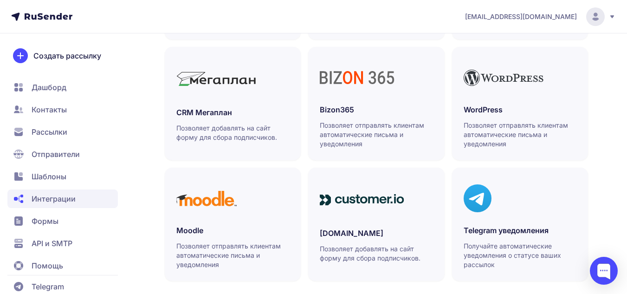
scroll to position [459, 0]
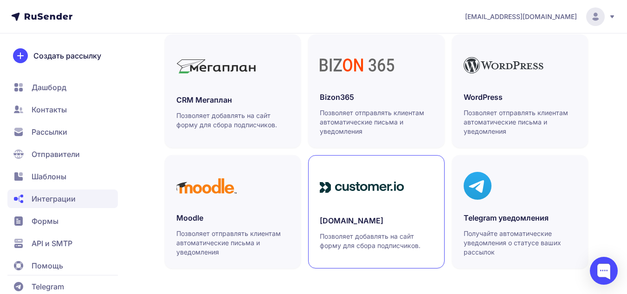
click at [336, 216] on h3 "Customer.io" at bounding box center [376, 220] width 113 height 11
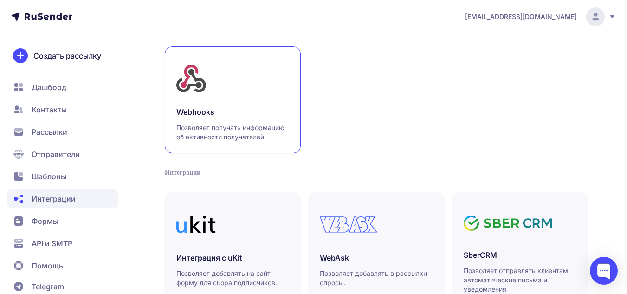
scroll to position [0, 0]
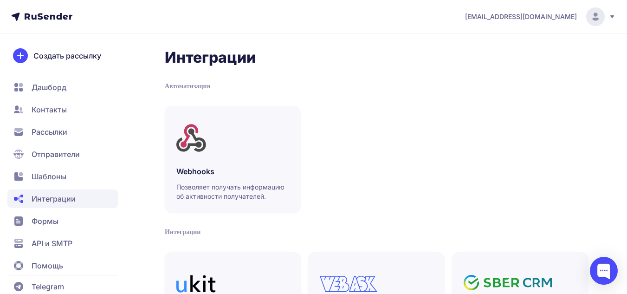
click at [43, 19] on icon at bounding box center [49, 16] width 48 height 7
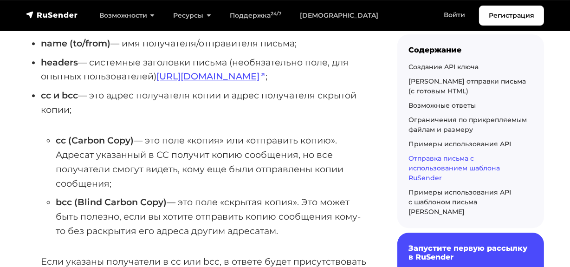
scroll to position [5570, 0]
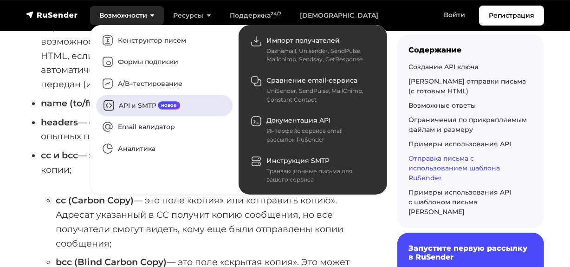
click at [147, 103] on link "API и SMTP новое" at bounding box center [164, 105] width 136 height 21
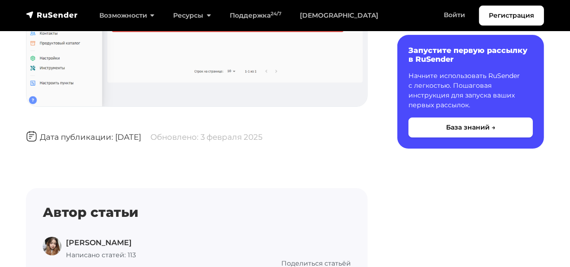
scroll to position [2827, 0]
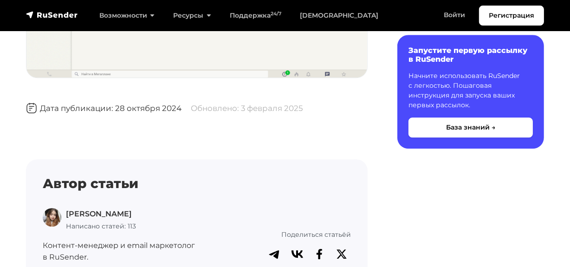
scroll to position [2321, 0]
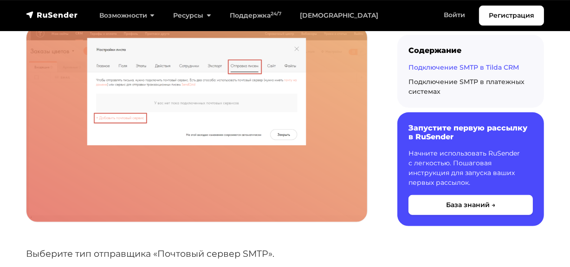
scroll to position [675, 0]
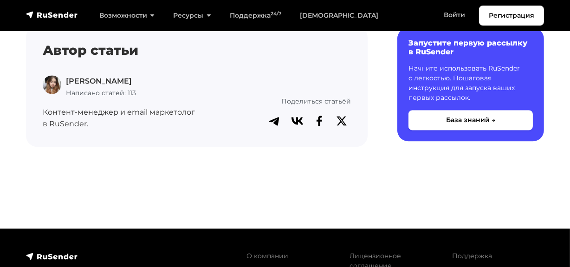
scroll to position [1730, 0]
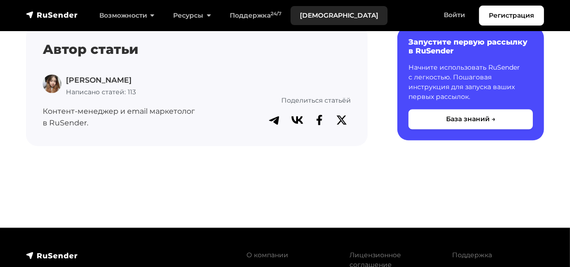
click at [315, 18] on link "[DEMOGRAPHIC_DATA]" at bounding box center [339, 15] width 97 height 19
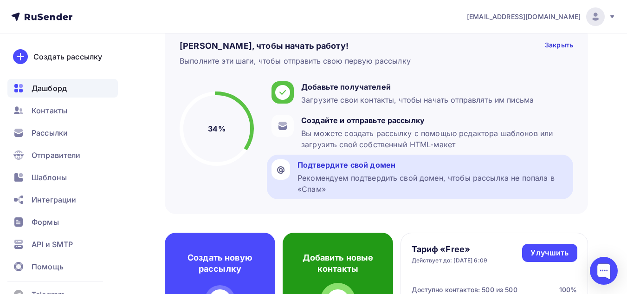
scroll to position [186, 0]
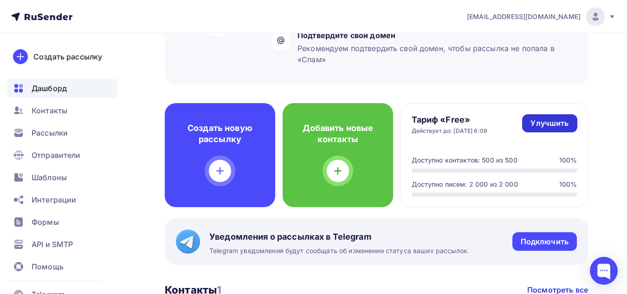
click at [554, 126] on div "Улучшить" at bounding box center [550, 123] width 38 height 11
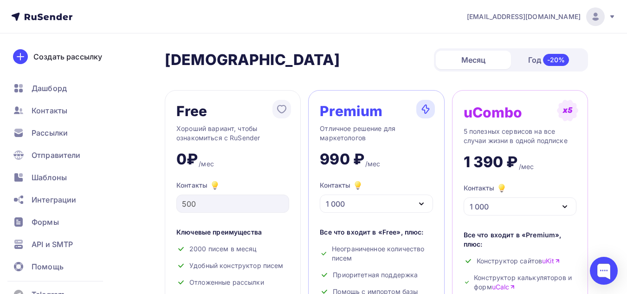
click at [369, 201] on div "1 000" at bounding box center [376, 203] width 113 height 18
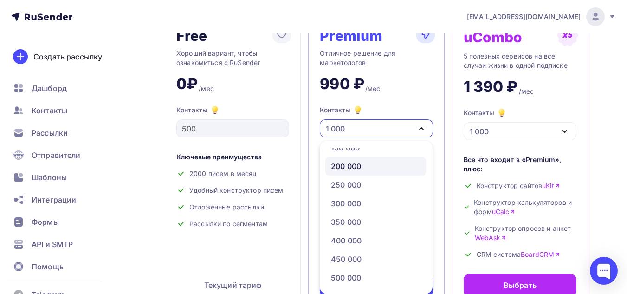
scroll to position [493, 0]
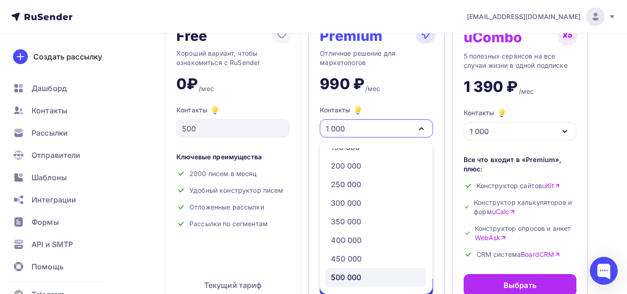
click at [352, 274] on div "500 000" at bounding box center [346, 277] width 30 height 11
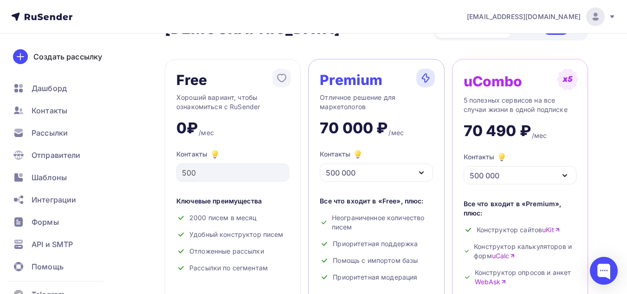
scroll to position [0, 0]
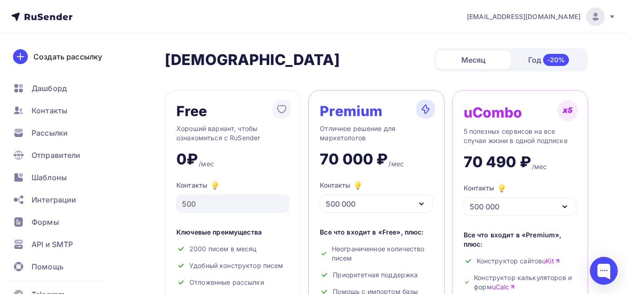
click at [529, 61] on div "Год -20%" at bounding box center [548, 59] width 75 height 19
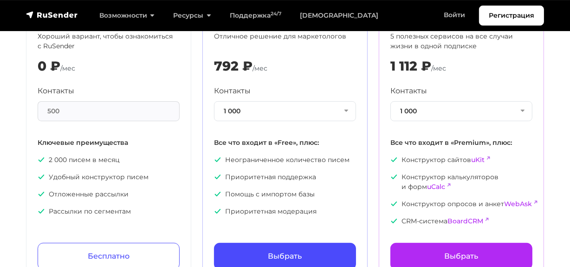
scroll to position [84, 0]
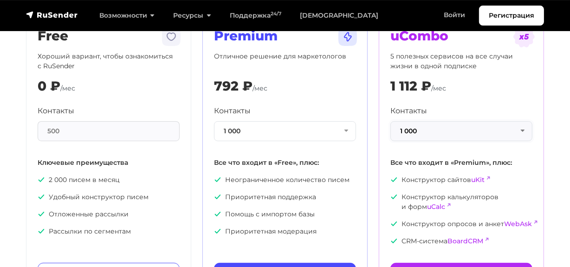
click at [442, 135] on button "1 000" at bounding box center [461, 131] width 142 height 20
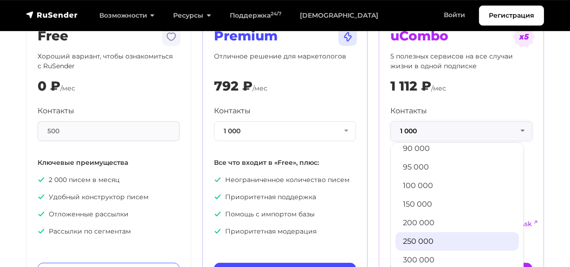
scroll to position [422, 0]
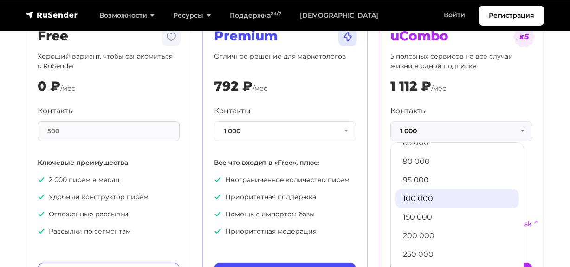
click at [420, 200] on link "100 000" at bounding box center [456, 198] width 123 height 19
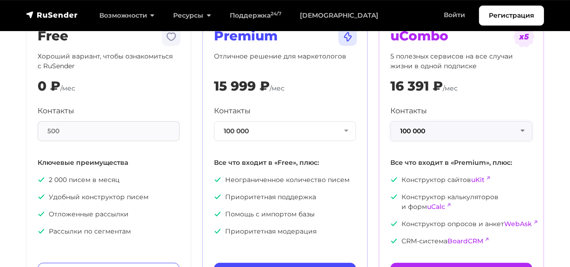
click at [421, 128] on button "100 000" at bounding box center [461, 131] width 142 height 20
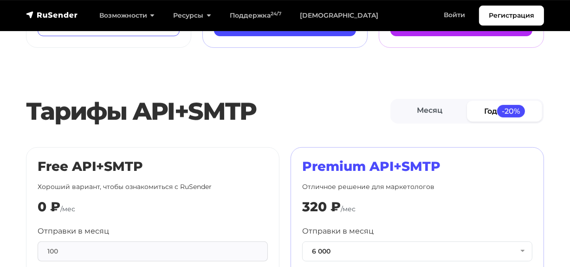
scroll to position [253, 0]
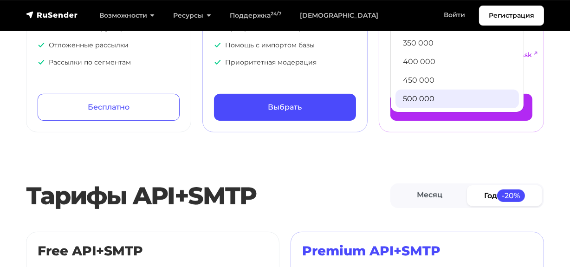
click at [418, 98] on link "500 000" at bounding box center [456, 99] width 123 height 19
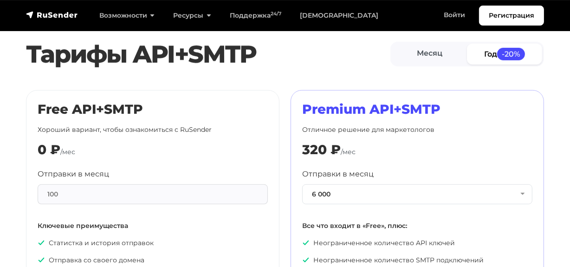
scroll to position [380, 0]
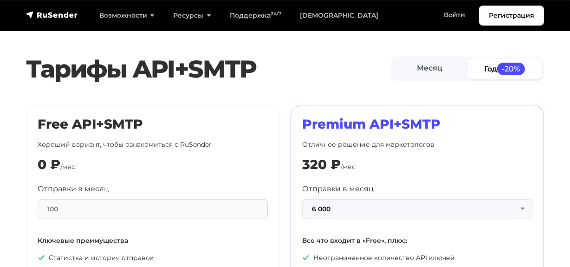
click at [348, 206] on button "6 000" at bounding box center [417, 209] width 230 height 20
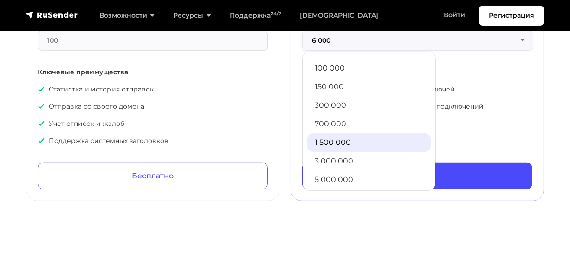
scroll to position [56, 0]
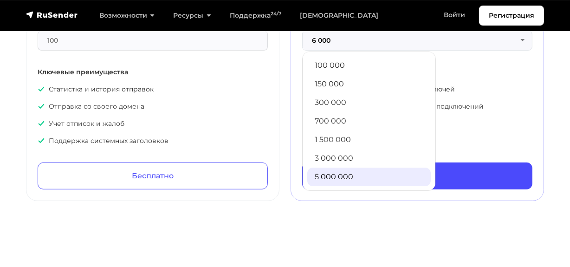
click at [352, 173] on link "5 000 000" at bounding box center [368, 177] width 123 height 19
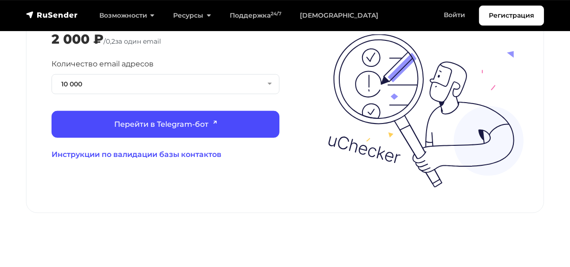
scroll to position [1055, 0]
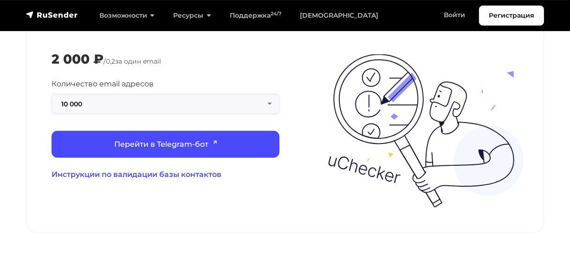
click at [169, 99] on button "10 000" at bounding box center [166, 104] width 228 height 20
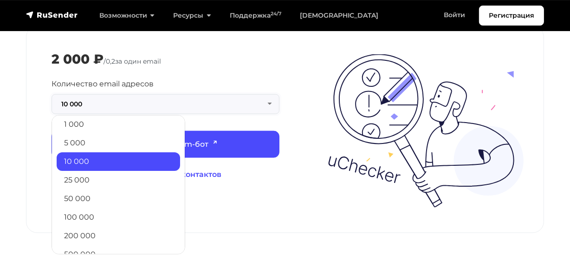
scroll to position [75, 0]
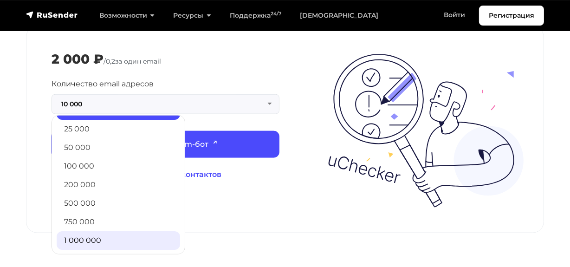
click at [97, 231] on link "1 000 000" at bounding box center [118, 240] width 123 height 19
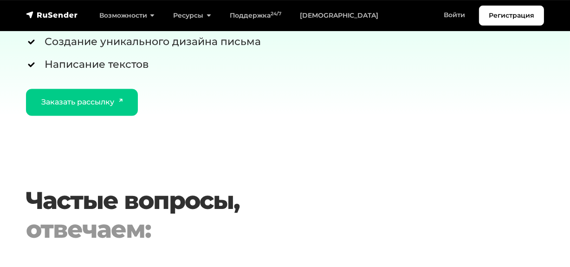
scroll to position [1772, 0]
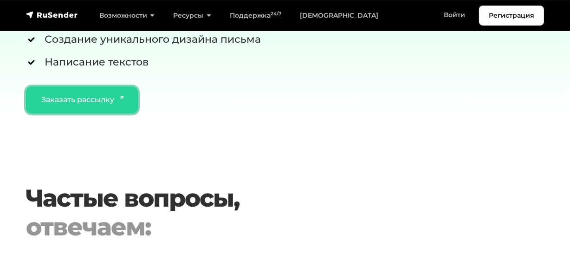
click at [104, 90] on link "Заказать рассылку" at bounding box center [82, 99] width 112 height 27
